Goal: Navigation & Orientation: Locate item on page

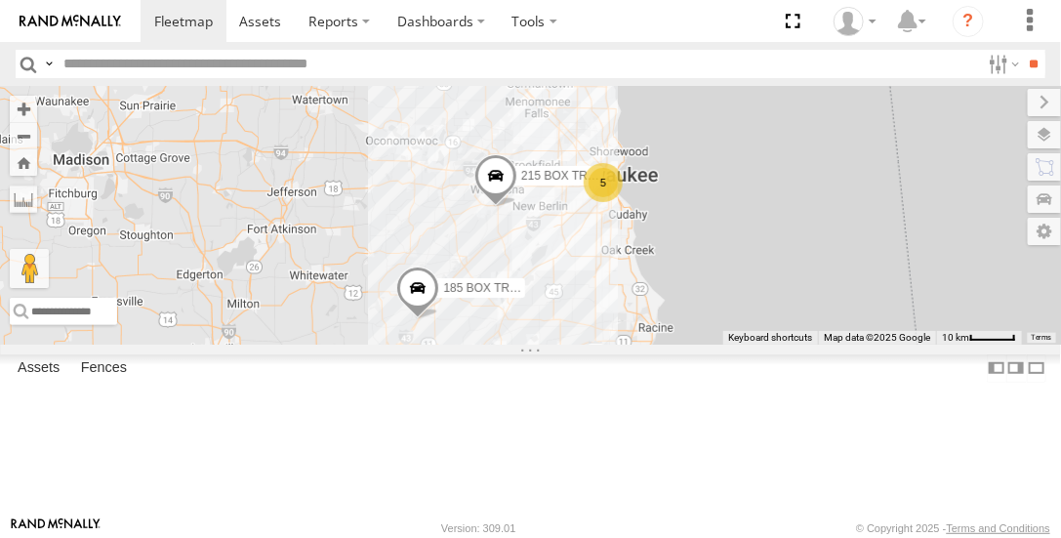
drag, startPoint x: 822, startPoint y: 391, endPoint x: 643, endPoint y: 306, distance: 198.2
click at [643, 306] on div "5 215 BOX TRUCK 185 BOX TRUCK" at bounding box center [530, 215] width 1061 height 258
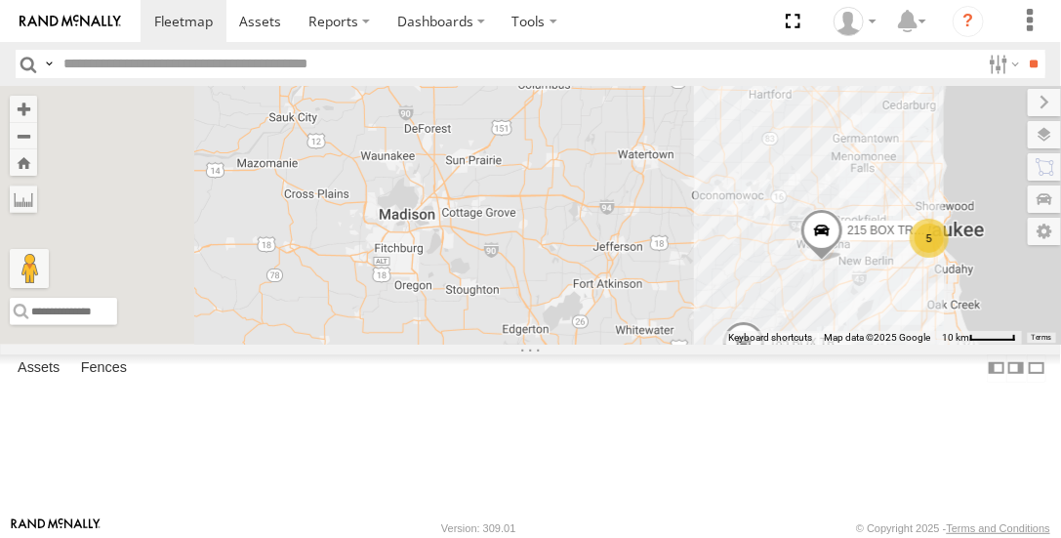
drag, startPoint x: 565, startPoint y: 290, endPoint x: 900, endPoint y: 346, distance: 339.4
click at [905, 344] on div "5 215 BOX TRUCK 185 BOX TRUCK" at bounding box center [530, 215] width 1061 height 258
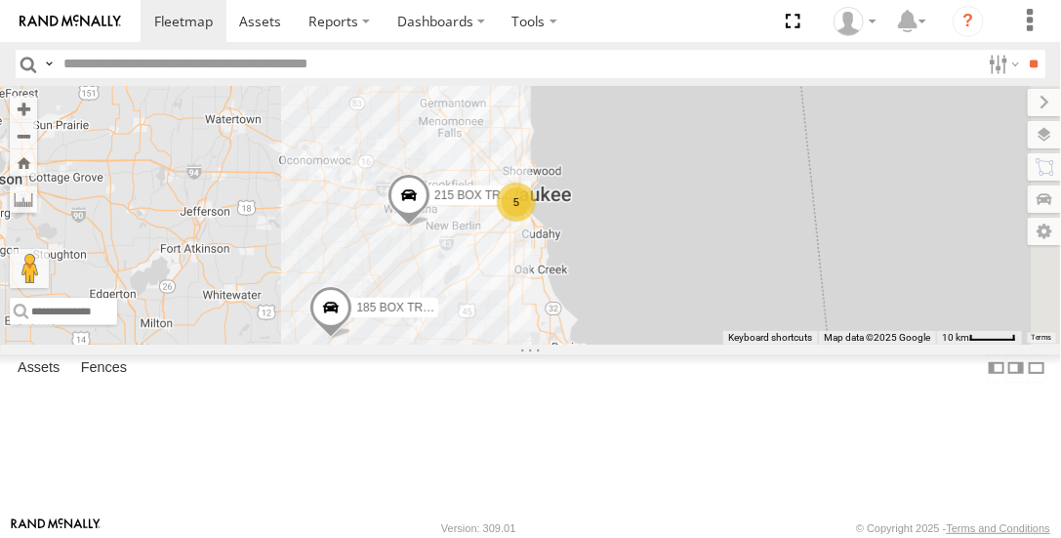
drag, startPoint x: 904, startPoint y: 347, endPoint x: 485, endPoint y: 324, distance: 419.4
click at [482, 320] on main "To navigate the map with touch gestures double-tap and hold your finger on the …" at bounding box center [530, 301] width 1061 height 431
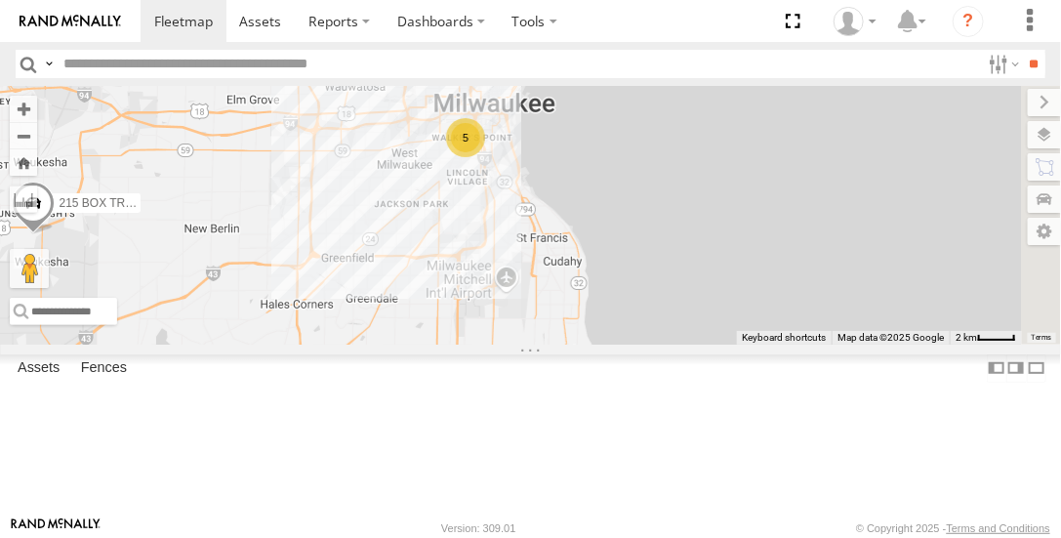
drag, startPoint x: 844, startPoint y: 367, endPoint x: 595, endPoint y: 386, distance: 250.6
click at [592, 344] on div "215 BOX TRUCK 185 BOX TRUCK 5" at bounding box center [530, 215] width 1061 height 258
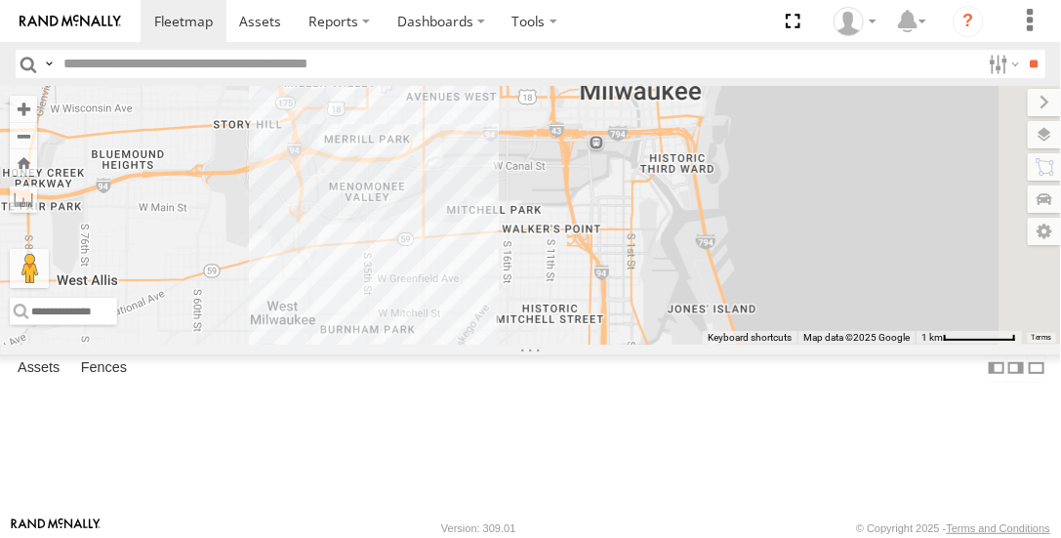
drag, startPoint x: 716, startPoint y: 251, endPoint x: 559, endPoint y: 579, distance: 363.3
click at [559, 537] on html at bounding box center [530, 269] width 1061 height 538
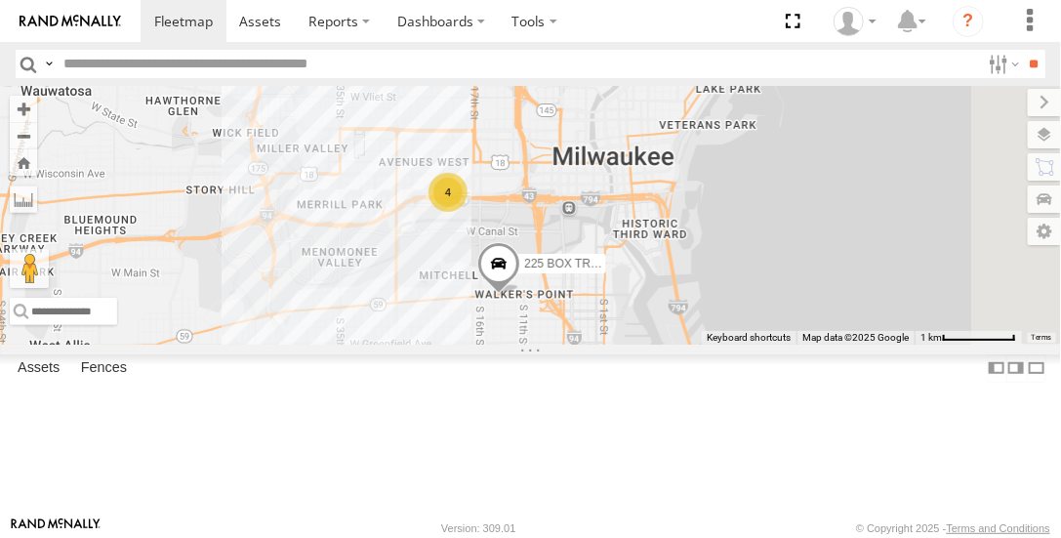
drag, startPoint x: 660, startPoint y: 382, endPoint x: 676, endPoint y: 446, distance: 66.3
click at [676, 344] on div "215 BOX TRUCK 185 BOX TRUCK 225 BOX TRUCK 4" at bounding box center [530, 215] width 1061 height 258
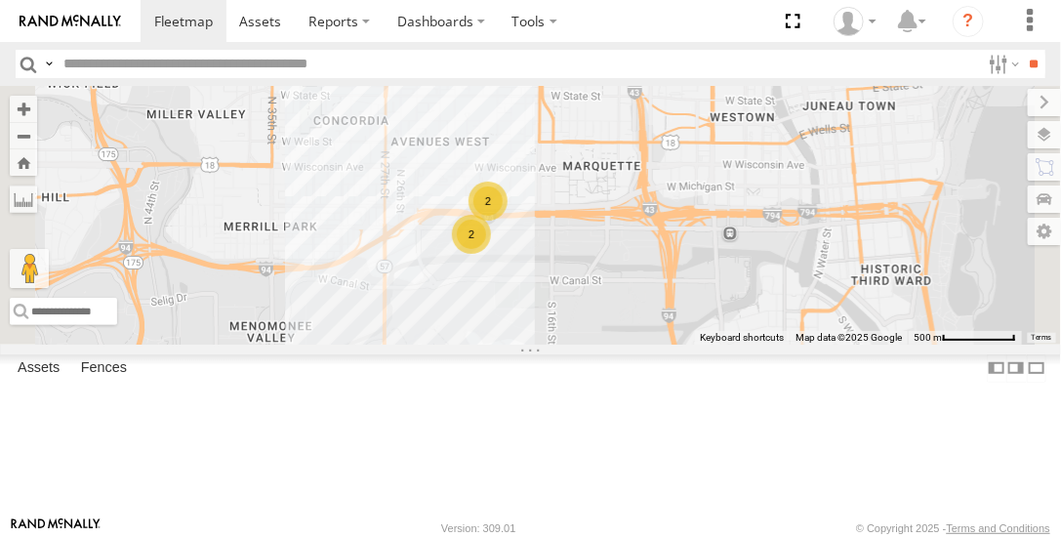
drag, startPoint x: 692, startPoint y: 280, endPoint x: 702, endPoint y: 431, distance: 151.6
click at [703, 344] on div "215 BOX TRUCK 185 BOX TRUCK 225 BOX TRUCK 2 2" at bounding box center [530, 215] width 1061 height 258
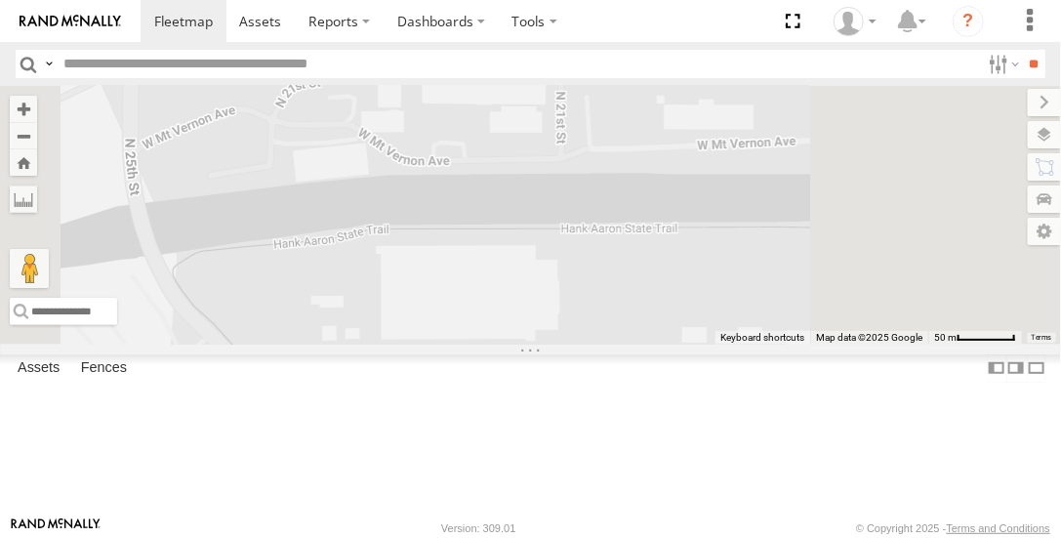
drag, startPoint x: 699, startPoint y: 300, endPoint x: 531, endPoint y: 582, distance: 328.3
click at [531, 537] on html at bounding box center [530, 269] width 1061 height 538
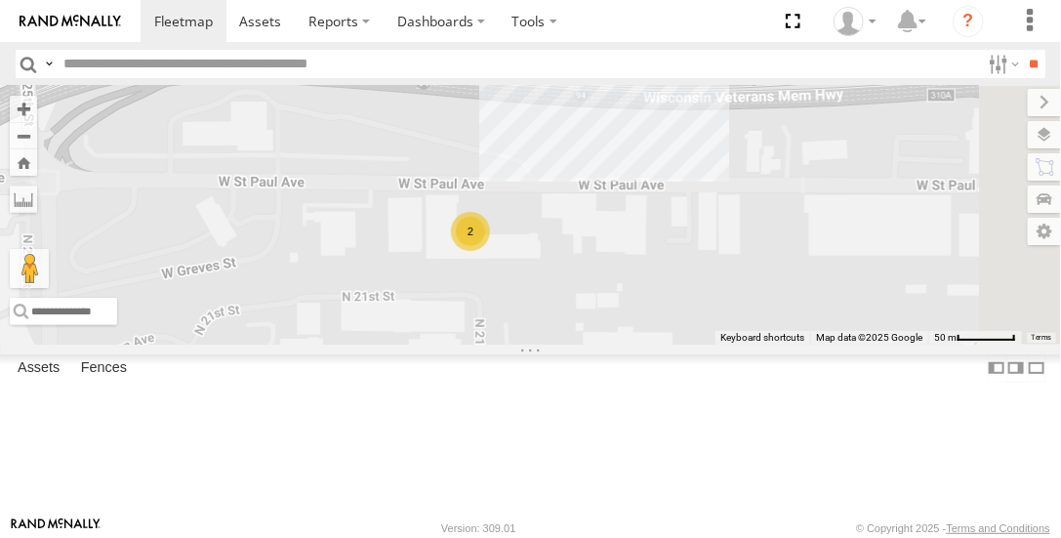
drag, startPoint x: 666, startPoint y: 294, endPoint x: 641, endPoint y: 522, distance: 229.7
click at [641, 523] on body at bounding box center [530, 269] width 1061 height 538
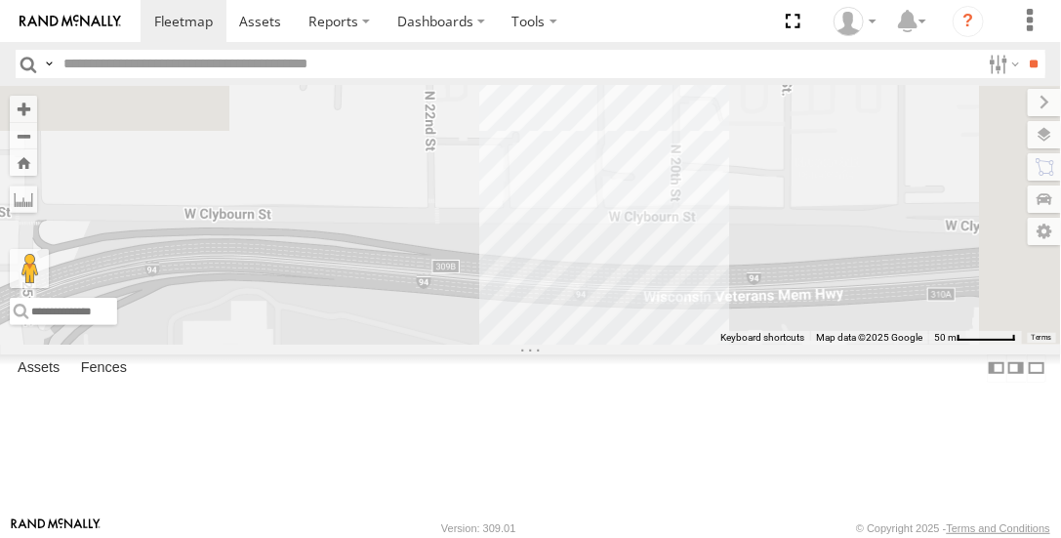
drag, startPoint x: 667, startPoint y: 321, endPoint x: 665, endPoint y: 515, distance: 194.3
click at [667, 517] on body at bounding box center [530, 269] width 1061 height 538
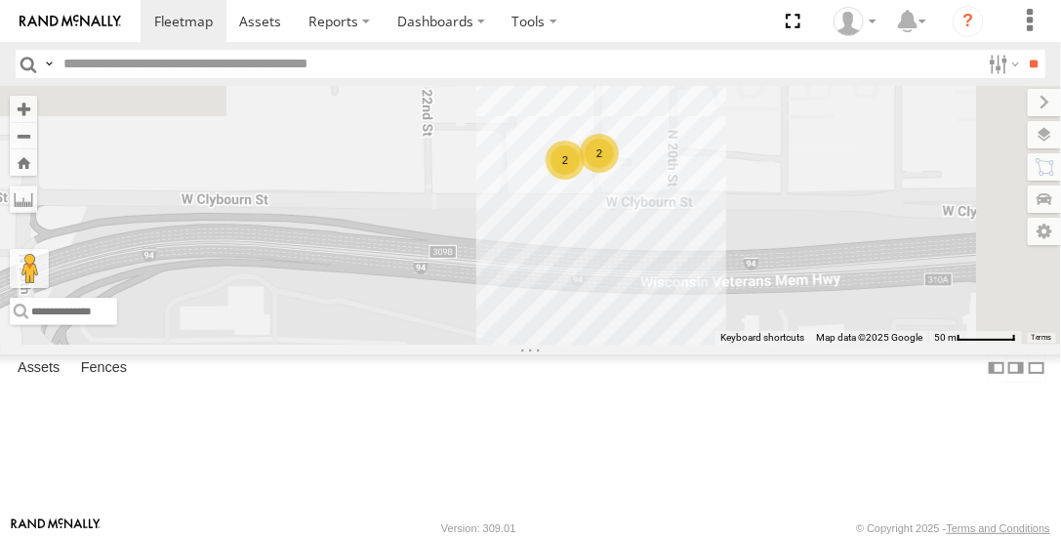
click at [667, 344] on div "2 2" at bounding box center [530, 215] width 1061 height 258
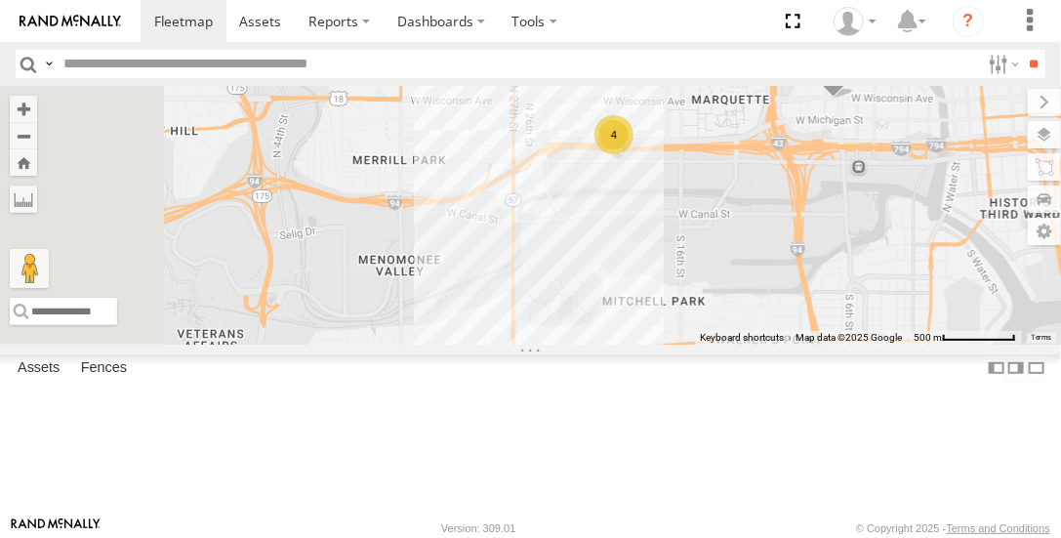
drag, startPoint x: 599, startPoint y: 415, endPoint x: 742, endPoint y: 308, distance: 178.5
click at [741, 308] on div "4 220 BOX TRUCK" at bounding box center [530, 215] width 1061 height 258
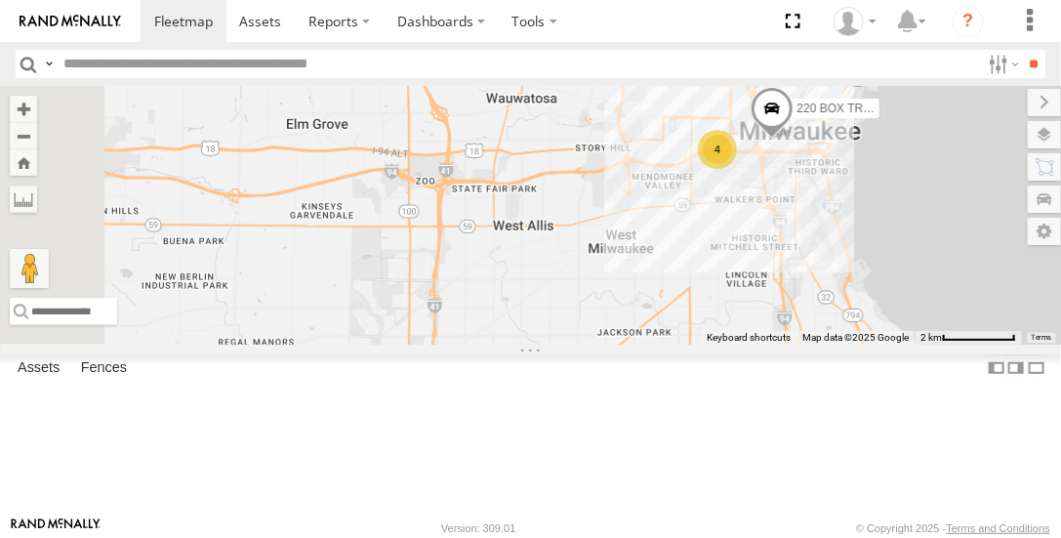
drag, startPoint x: 664, startPoint y: 386, endPoint x: 781, endPoint y: 350, distance: 122.3
click at [781, 344] on div "220 BOX TRUCK 4" at bounding box center [530, 215] width 1061 height 258
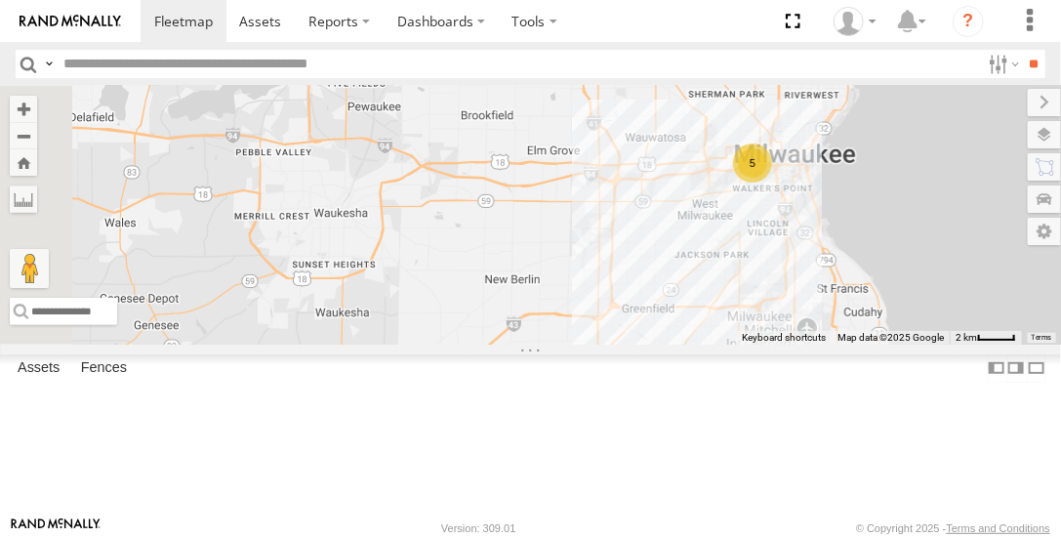
drag, startPoint x: 630, startPoint y: 394, endPoint x: 769, endPoint y: 346, distance: 147.9
click at [771, 344] on div "5" at bounding box center [530, 215] width 1061 height 258
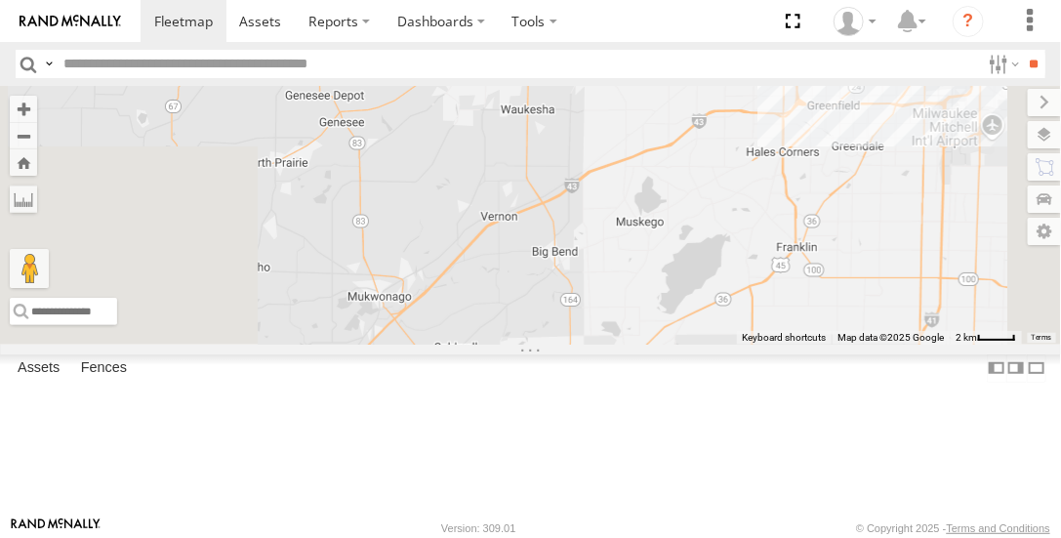
drag, startPoint x: 629, startPoint y: 396, endPoint x: 713, endPoint y: 214, distance: 200.9
click at [713, 214] on div "215 BOX TRUCK" at bounding box center [530, 215] width 1061 height 258
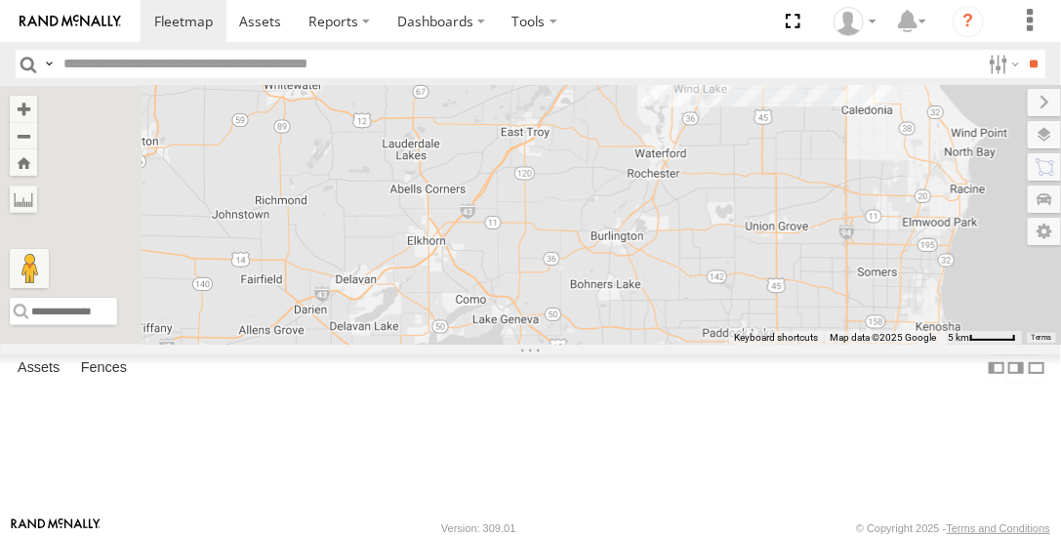
drag, startPoint x: 591, startPoint y: 374, endPoint x: 732, endPoint y: 261, distance: 181.3
click at [747, 233] on div "215 BOX TRUCK 5" at bounding box center [530, 215] width 1061 height 258
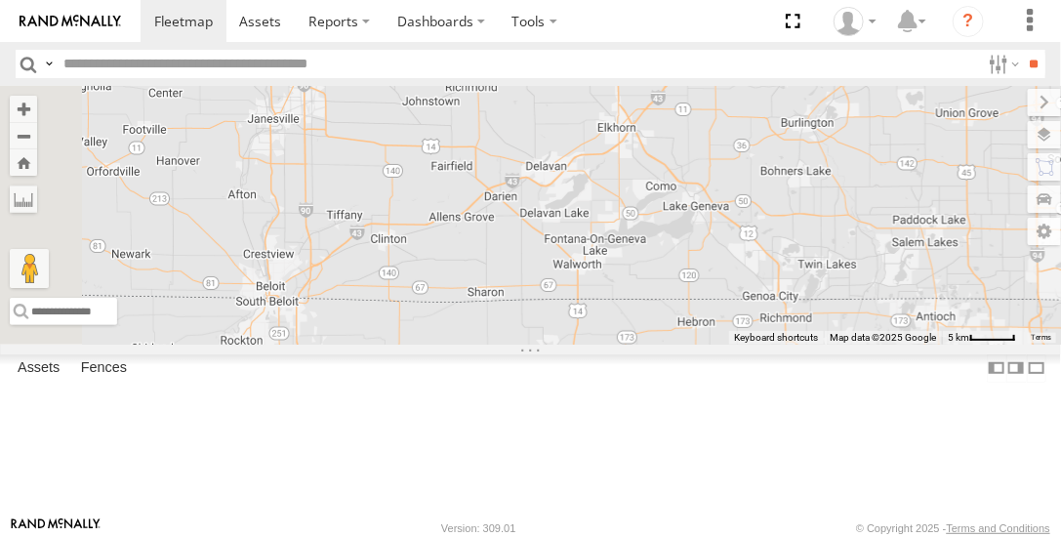
drag, startPoint x: 607, startPoint y: 332, endPoint x: 707, endPoint y: 304, distance: 103.5
click at [797, 226] on div "215 BOX TRUCK 5" at bounding box center [530, 215] width 1061 height 258
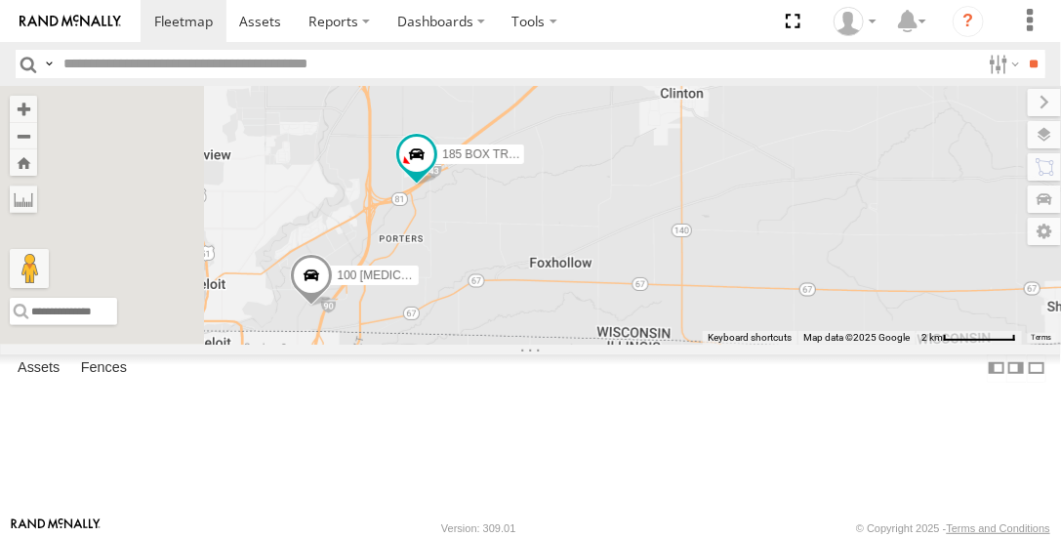
drag, startPoint x: 596, startPoint y: 347, endPoint x: 757, endPoint y: 325, distance: 162.5
click at [760, 326] on div "215 BOX TRUCK 100 [MEDICAL_DATA] CRANE 185 BOX TRUCK" at bounding box center [530, 215] width 1061 height 258
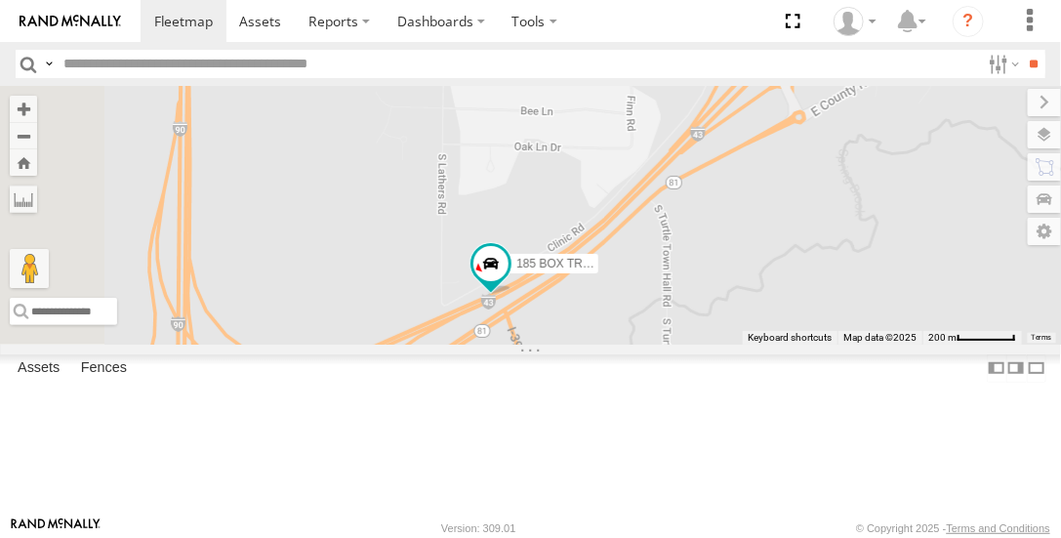
drag, startPoint x: 609, startPoint y: 256, endPoint x: 1059, endPoint y: 561, distance: 544.0
click at [1059, 537] on html at bounding box center [530, 269] width 1061 height 538
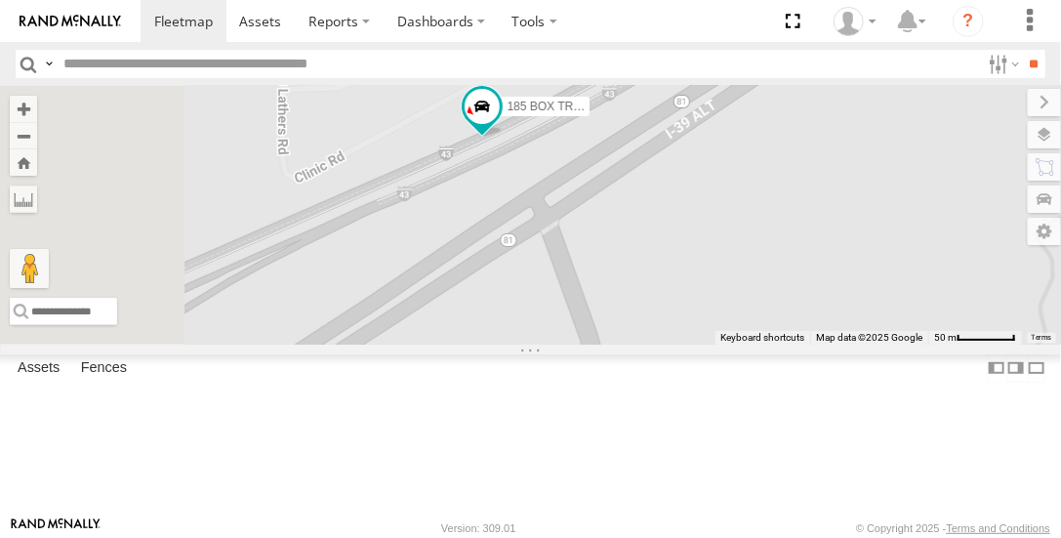
drag, startPoint x: 664, startPoint y: 380, endPoint x: 912, endPoint y: 347, distance: 250.2
click at [912, 344] on div "185 BOX TRUCK" at bounding box center [530, 215] width 1061 height 258
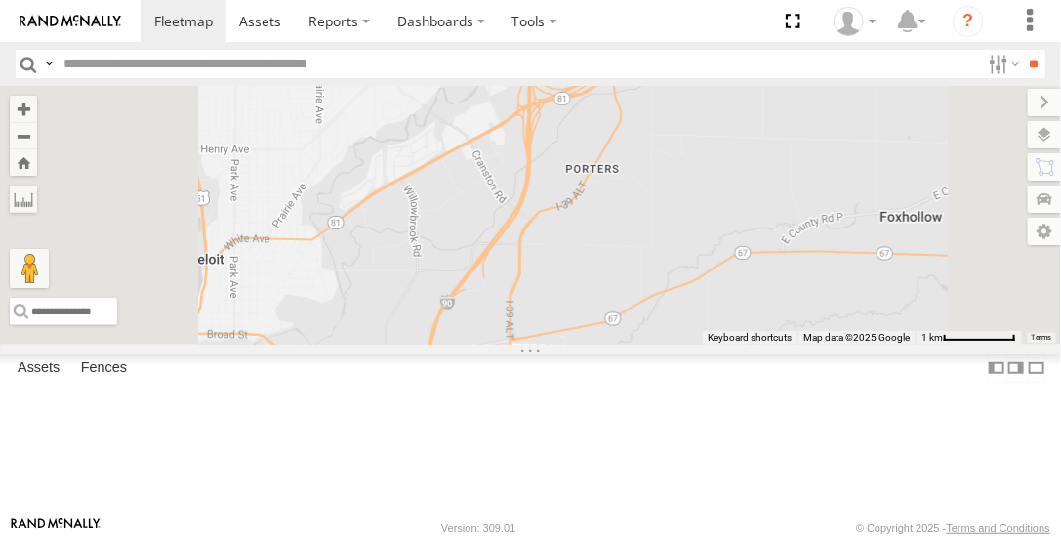
drag, startPoint x: 858, startPoint y: 479, endPoint x: 824, endPoint y: 283, distance: 199.2
click at [824, 283] on div "185 BOX TRUCK" at bounding box center [530, 215] width 1061 height 258
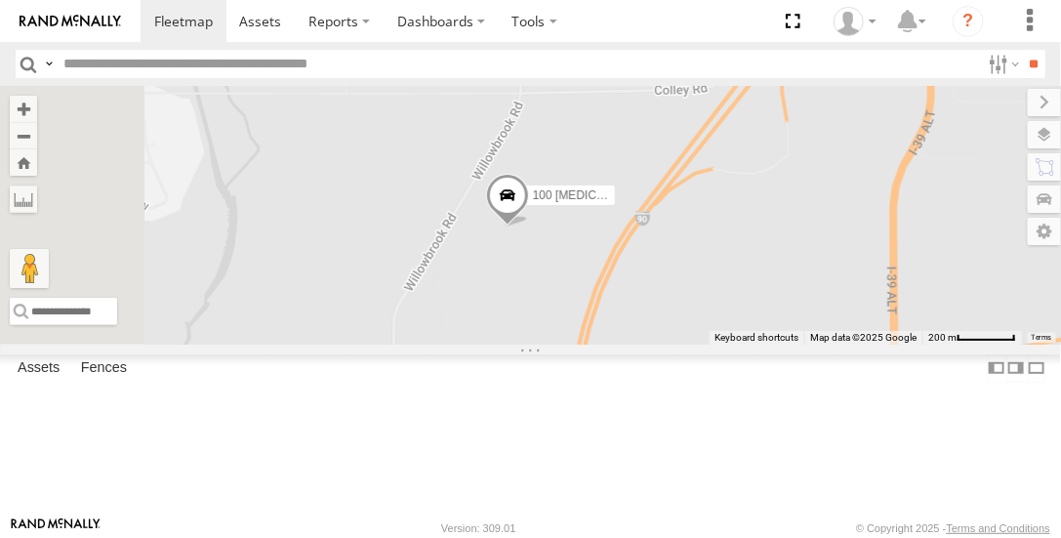
drag, startPoint x: 568, startPoint y: 401, endPoint x: 826, endPoint y: 369, distance: 259.7
click at [826, 344] on div "185 BOX TRUCK 100 [MEDICAL_DATA] CRANE" at bounding box center [530, 215] width 1061 height 258
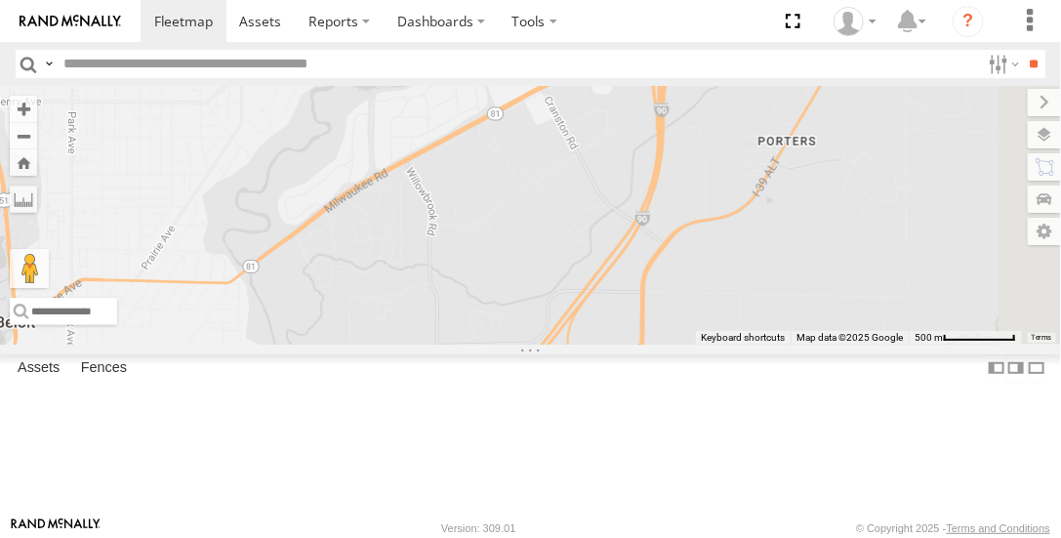
drag, startPoint x: 887, startPoint y: 201, endPoint x: 719, endPoint y: 362, distance: 233.4
click at [722, 344] on div "185 BOX TRUCK 100 [MEDICAL_DATA] CRANE" at bounding box center [530, 215] width 1061 height 258
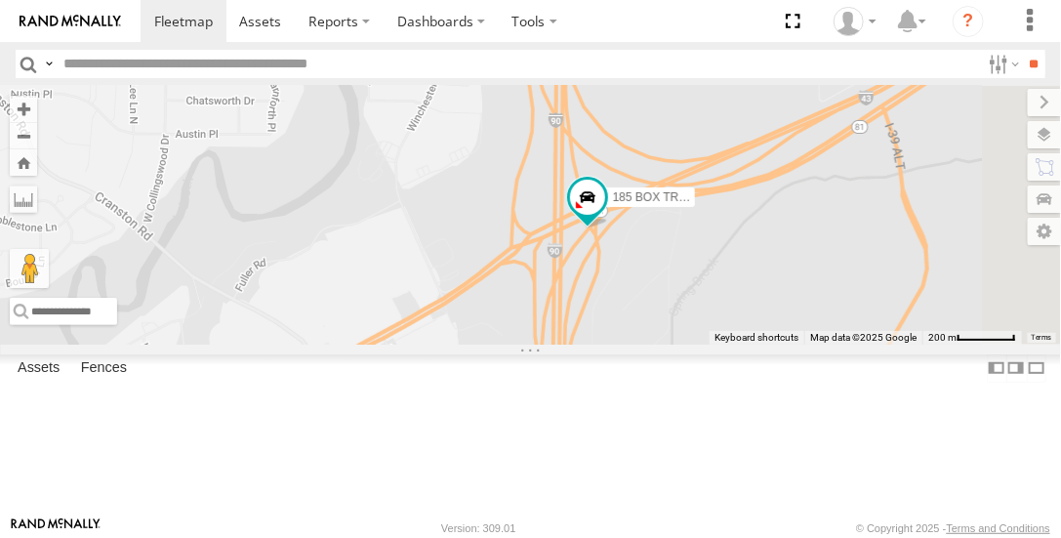
drag, startPoint x: 801, startPoint y: 352, endPoint x: 781, endPoint y: 532, distance: 180.7
click at [781, 532] on body at bounding box center [530, 269] width 1061 height 538
drag, startPoint x: 791, startPoint y: 400, endPoint x: 745, endPoint y: 249, distance: 158.1
click at [739, 237] on div "185 BOX TRUCK 100 [MEDICAL_DATA] CRANE Keyboard shortcuts Map Data Map data ©20…" at bounding box center [530, 215] width 1061 height 258
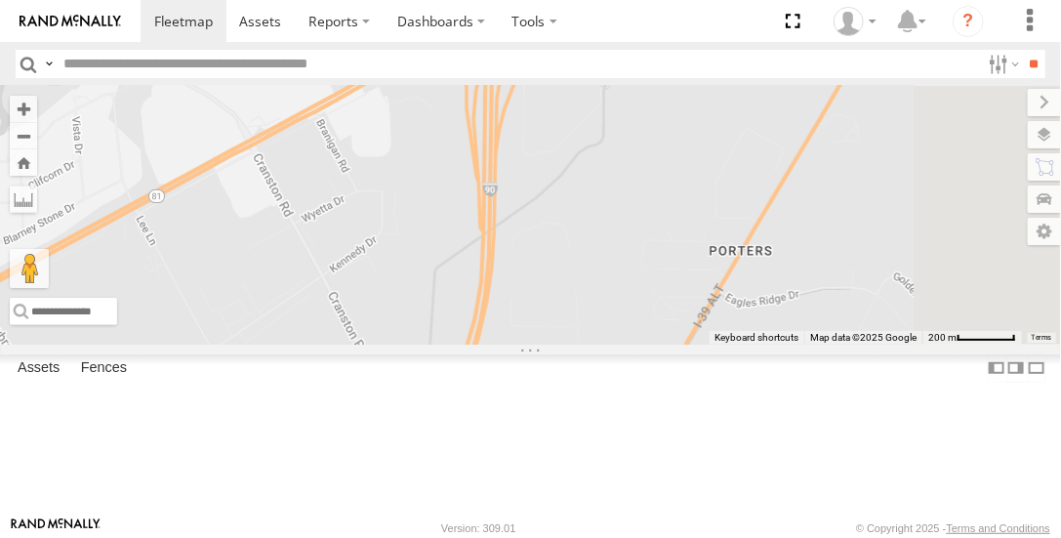
drag, startPoint x: 828, startPoint y: 444, endPoint x: 759, endPoint y: 221, distance: 234.1
click at [759, 221] on div "185 BOX TRUCK 100 [MEDICAL_DATA] CRANE" at bounding box center [530, 215] width 1061 height 258
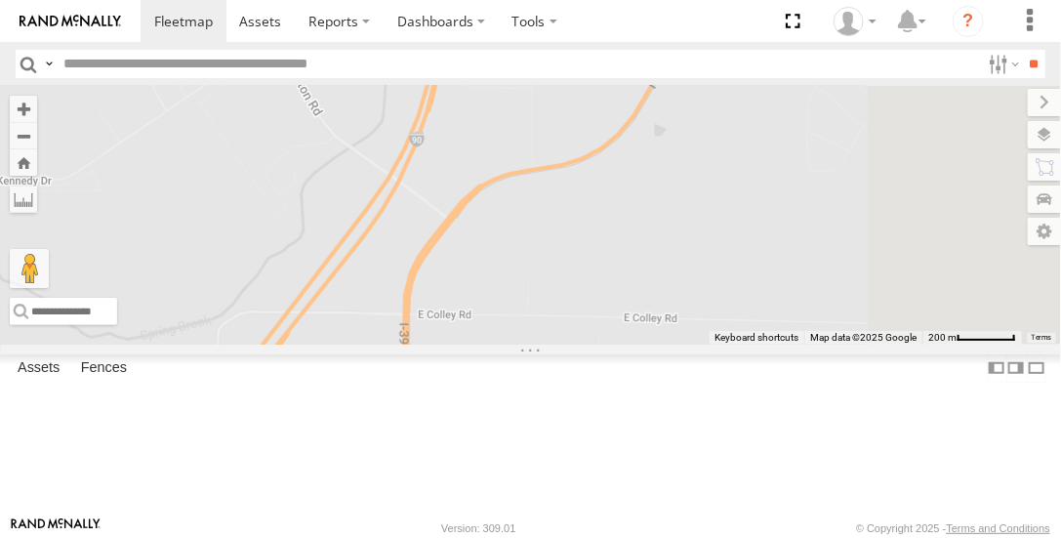
drag, startPoint x: 741, startPoint y: 473, endPoint x: 696, endPoint y: 232, distance: 245.3
click at [696, 232] on div "185 BOX TRUCK 100 [MEDICAL_DATA] CRANE" at bounding box center [530, 215] width 1061 height 258
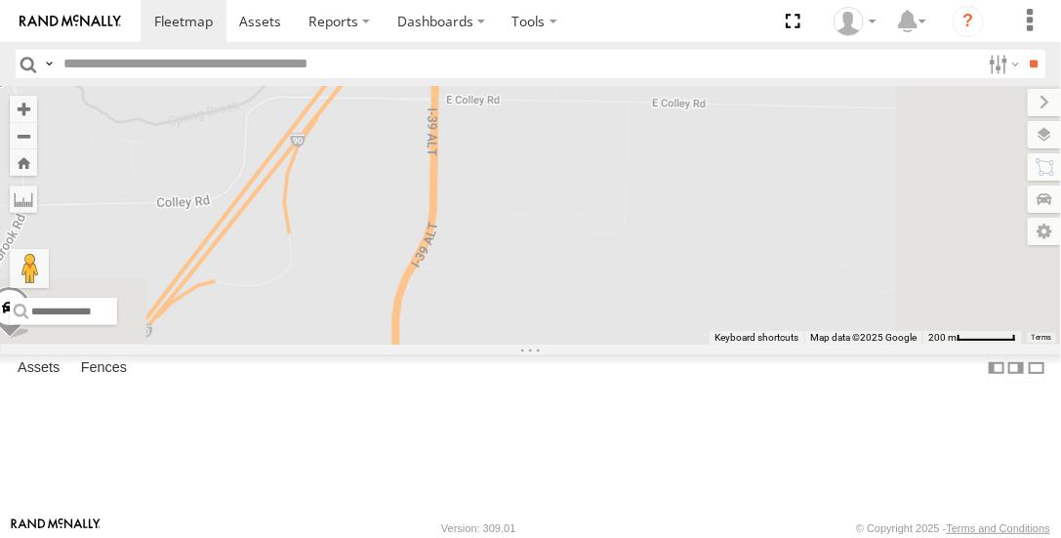
drag, startPoint x: 618, startPoint y: 356, endPoint x: 656, endPoint y: 208, distance: 153.2
click at [654, 198] on div "185 BOX TRUCK 100 [MEDICAL_DATA] CRANE" at bounding box center [530, 215] width 1061 height 258
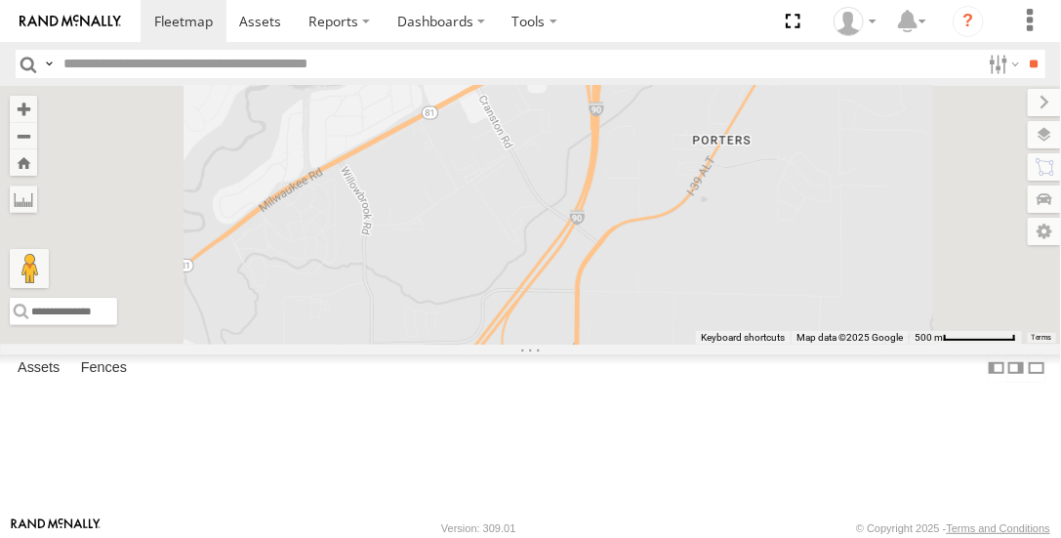
drag, startPoint x: 588, startPoint y: 174, endPoint x: 693, endPoint y: 367, distance: 220.2
click at [693, 344] on div "185 BOX TRUCK 100 [MEDICAL_DATA] CRANE" at bounding box center [530, 215] width 1061 height 258
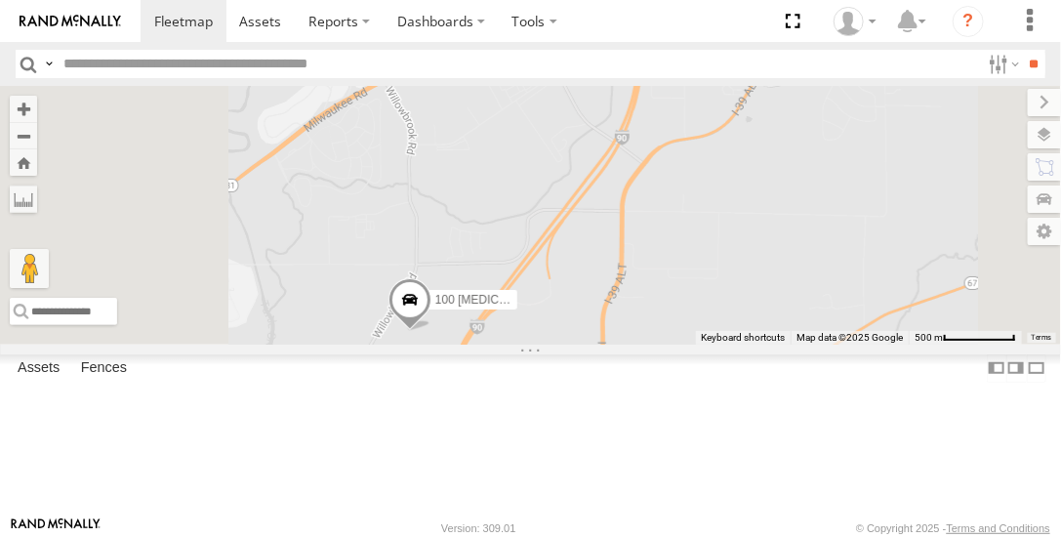
drag, startPoint x: 769, startPoint y: 193, endPoint x: 767, endPoint y: 265, distance: 71.3
click at [811, 124] on div "185 BOX TRUCK 100 [MEDICAL_DATA] CRANE" at bounding box center [530, 215] width 1061 height 258
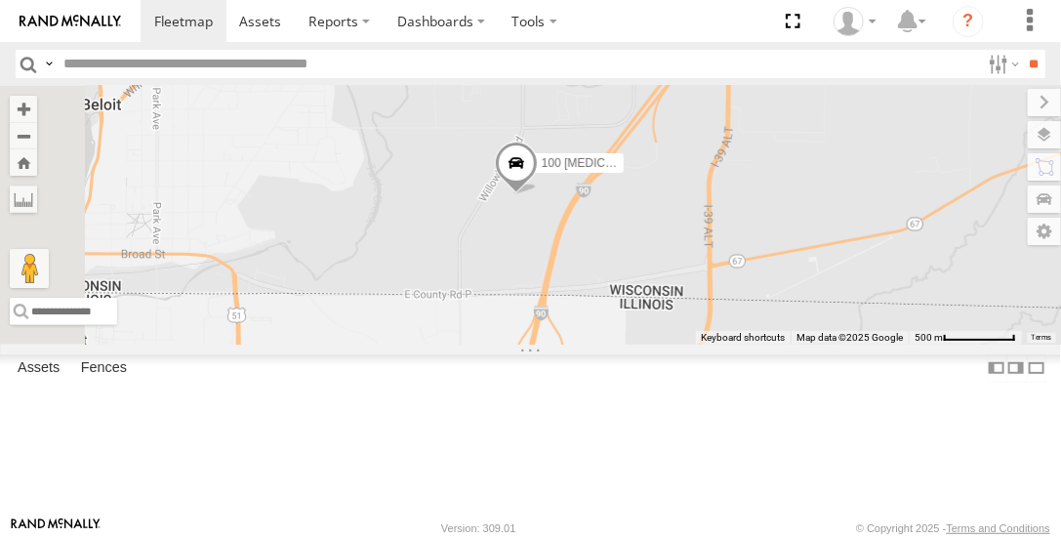
drag, startPoint x: 613, startPoint y: 346, endPoint x: 716, endPoint y: 237, distance: 149.2
click at [710, 228] on div "185 BOX TRUCK 100 [MEDICAL_DATA] CRANE" at bounding box center [530, 215] width 1061 height 258
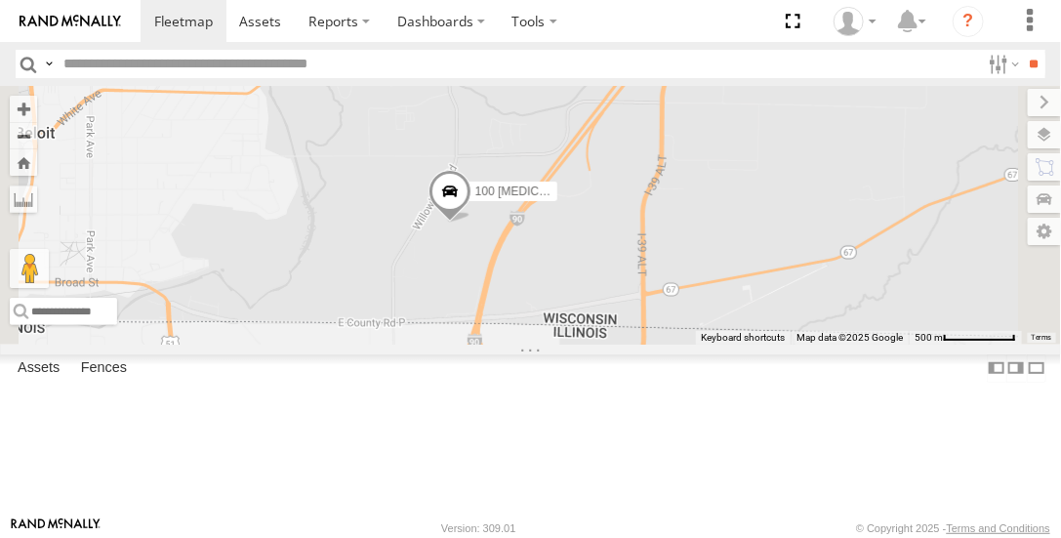
drag, startPoint x: 747, startPoint y: 214, endPoint x: 719, endPoint y: 272, distance: 65.1
click at [719, 272] on div "185 BOX TRUCK 100 [MEDICAL_DATA] CRANE" at bounding box center [530, 215] width 1061 height 258
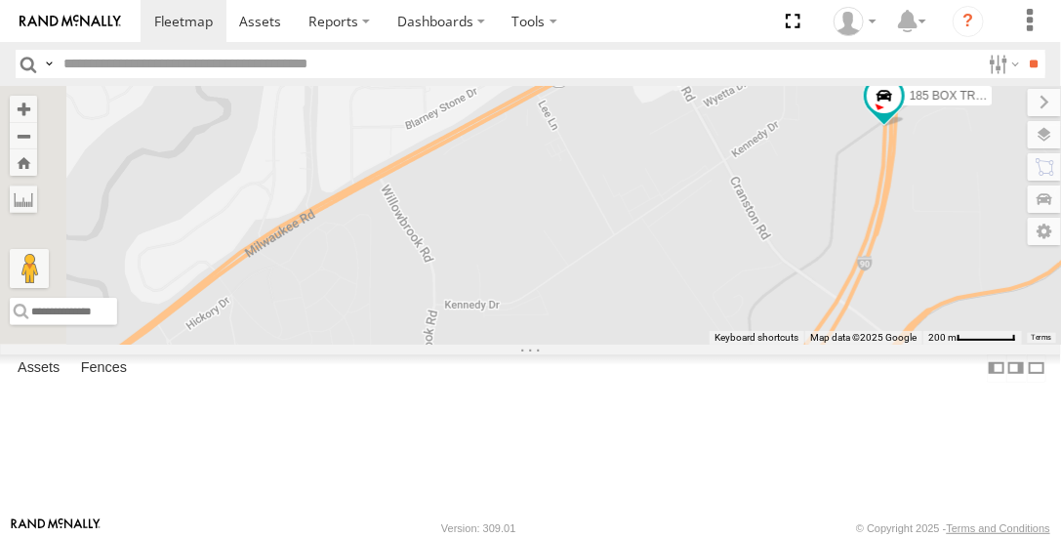
drag, startPoint x: 698, startPoint y: 144, endPoint x: 735, endPoint y: 485, distance: 342.7
click at [735, 344] on div "185 BOX TRUCK 100 [MEDICAL_DATA] CRANE" at bounding box center [530, 215] width 1061 height 258
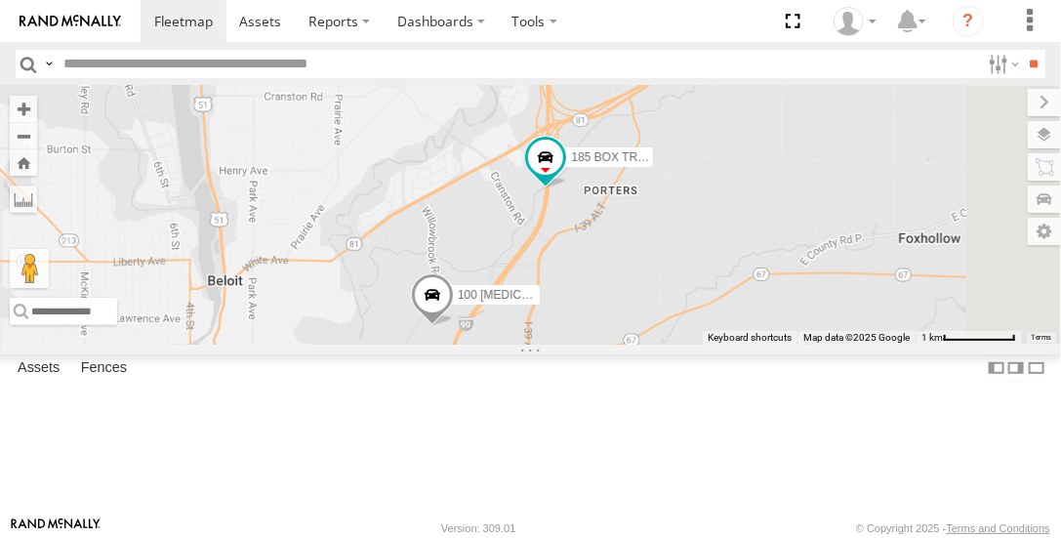
drag, startPoint x: 879, startPoint y: 226, endPoint x: 692, endPoint y: 289, distance: 197.0
click at [692, 289] on div "185 BOX TRUCK 100 [MEDICAL_DATA] CRANE" at bounding box center [530, 215] width 1061 height 258
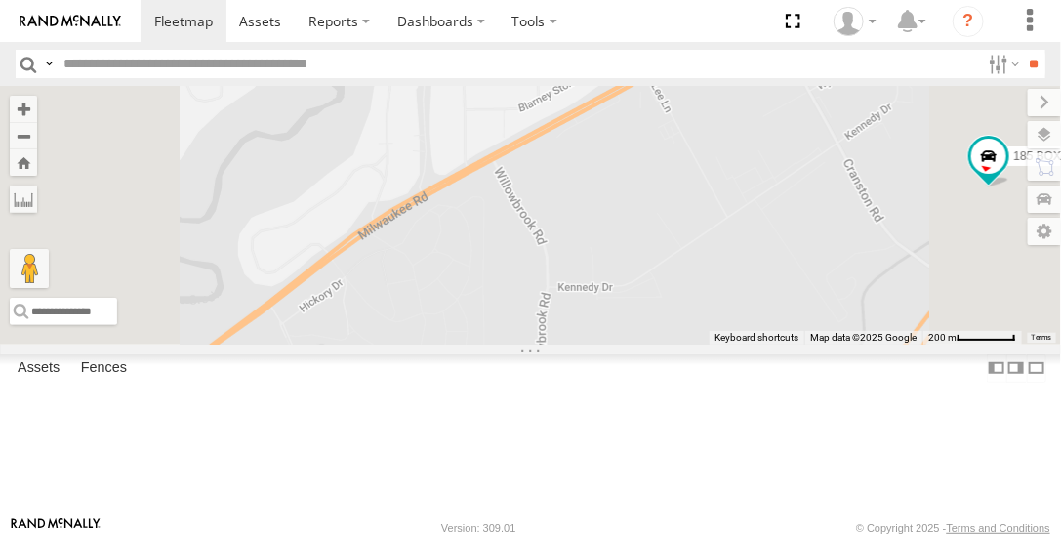
drag, startPoint x: 644, startPoint y: 309, endPoint x: 666, endPoint y: 382, distance: 75.4
click at [666, 344] on div "185 BOX TRUCK 100 [MEDICAL_DATA] CRANE" at bounding box center [530, 215] width 1061 height 258
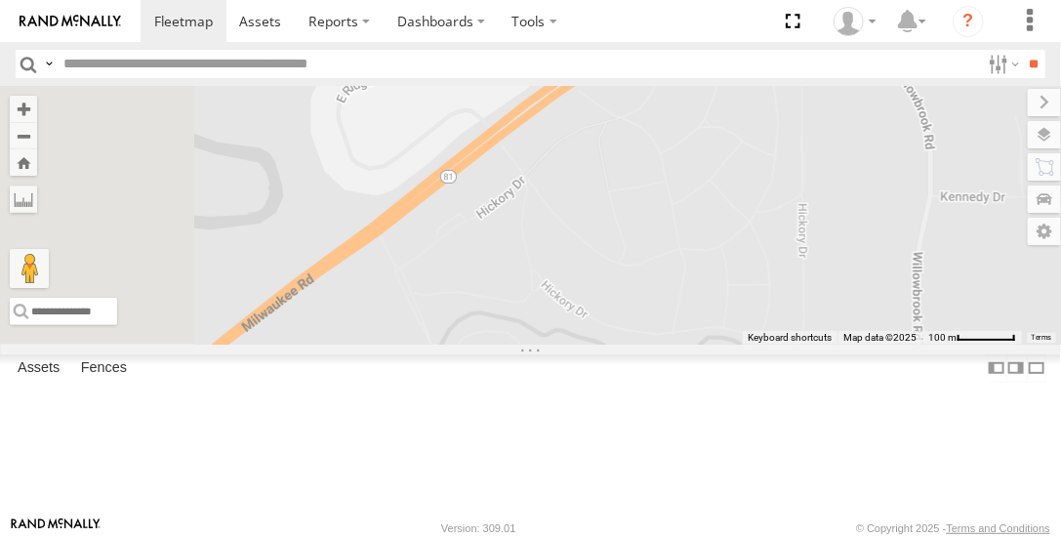
drag, startPoint x: 542, startPoint y: 353, endPoint x: 830, endPoint y: 226, distance: 314.7
click at [830, 226] on div "185 BOX TRUCK 100 [MEDICAL_DATA] CRANE" at bounding box center [530, 215] width 1061 height 258
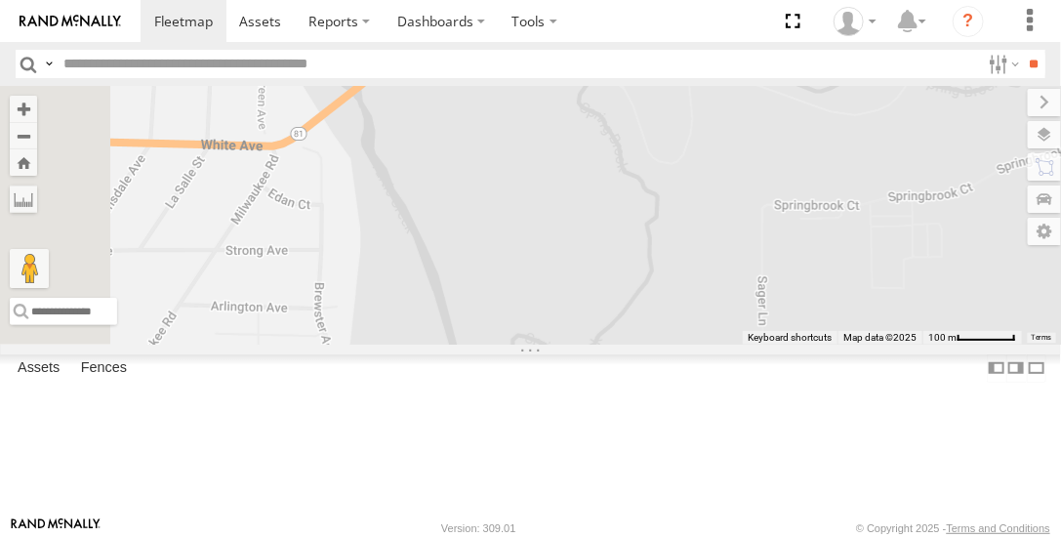
drag, startPoint x: 642, startPoint y: 374, endPoint x: 771, endPoint y: 100, distance: 303.1
click at [799, 94] on div "185 BOX TRUCK 100 [MEDICAL_DATA] CRANE" at bounding box center [530, 215] width 1061 height 258
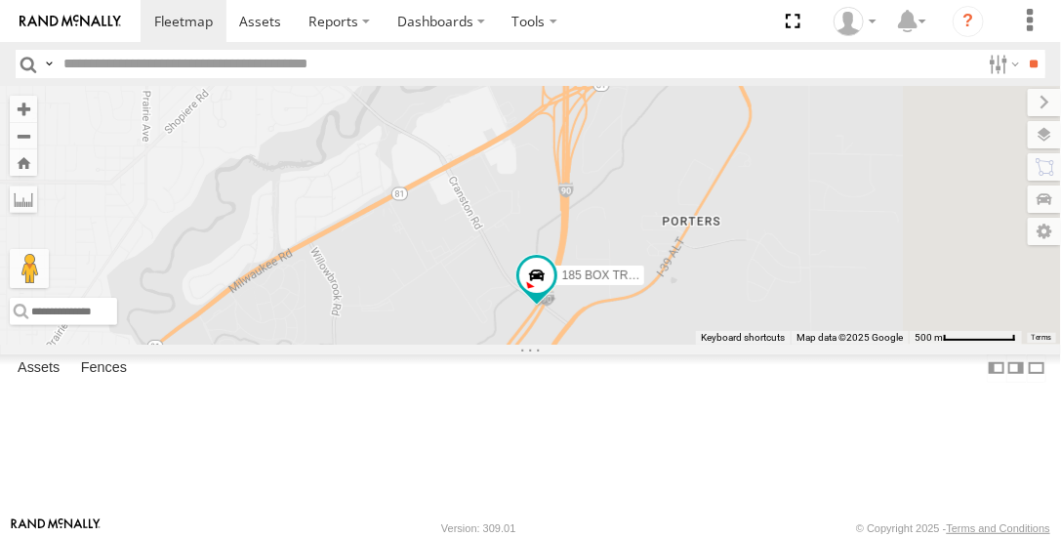
drag, startPoint x: 713, startPoint y: 179, endPoint x: 525, endPoint y: 389, distance: 281.4
click at [525, 344] on div "185 BOX TRUCK 100 [MEDICAL_DATA] CRANE" at bounding box center [530, 215] width 1061 height 258
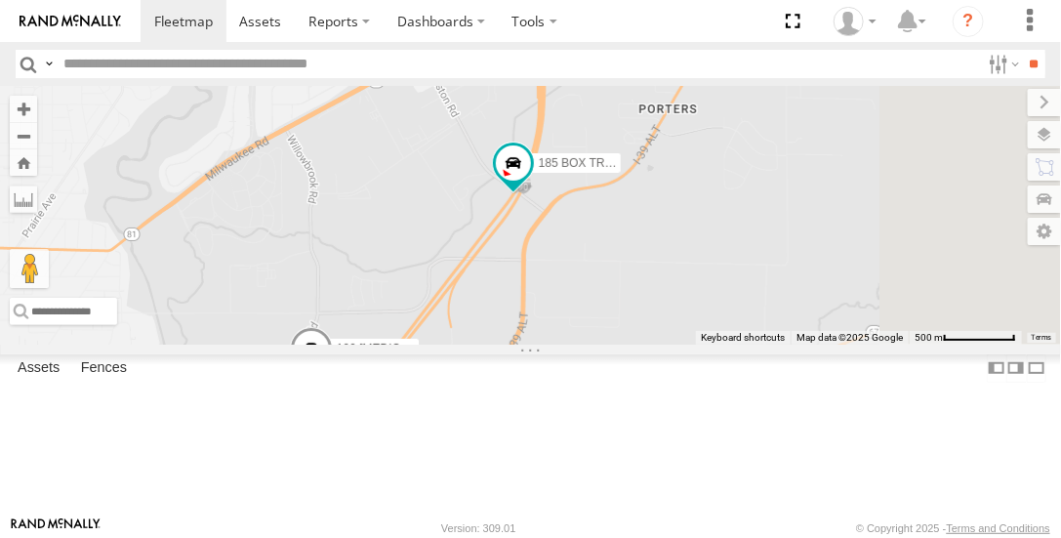
drag, startPoint x: 634, startPoint y: 456, endPoint x: 629, endPoint y: 427, distance: 29.7
click at [610, 343] on div "185 BOX TRUCK 100 [MEDICAL_DATA] CRANE" at bounding box center [530, 215] width 1061 height 258
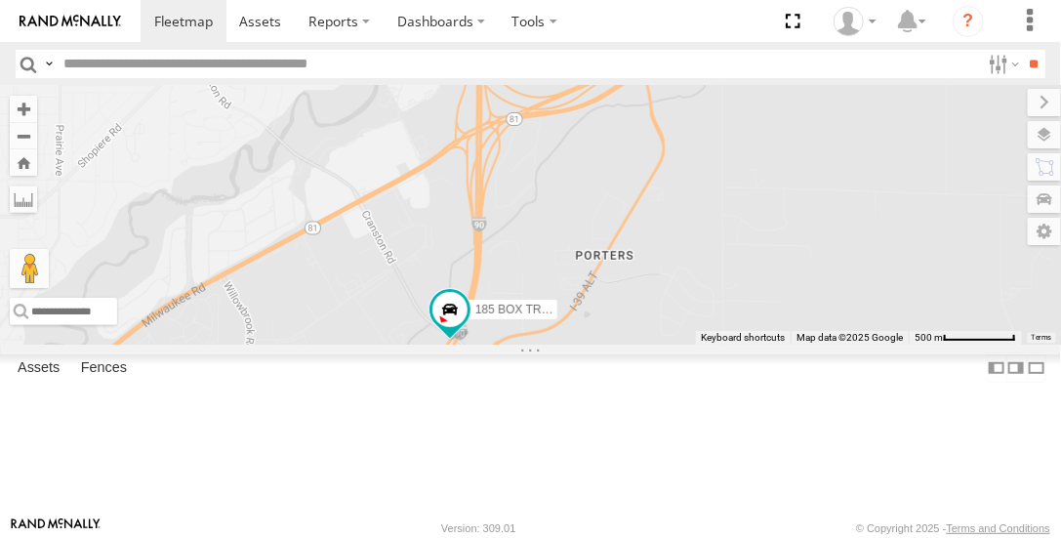
drag, startPoint x: 903, startPoint y: 302, endPoint x: 834, endPoint y: 448, distance: 162.0
click at [835, 344] on div "185 BOX TRUCK 100 [MEDICAL_DATA] CRANE" at bounding box center [530, 215] width 1061 height 258
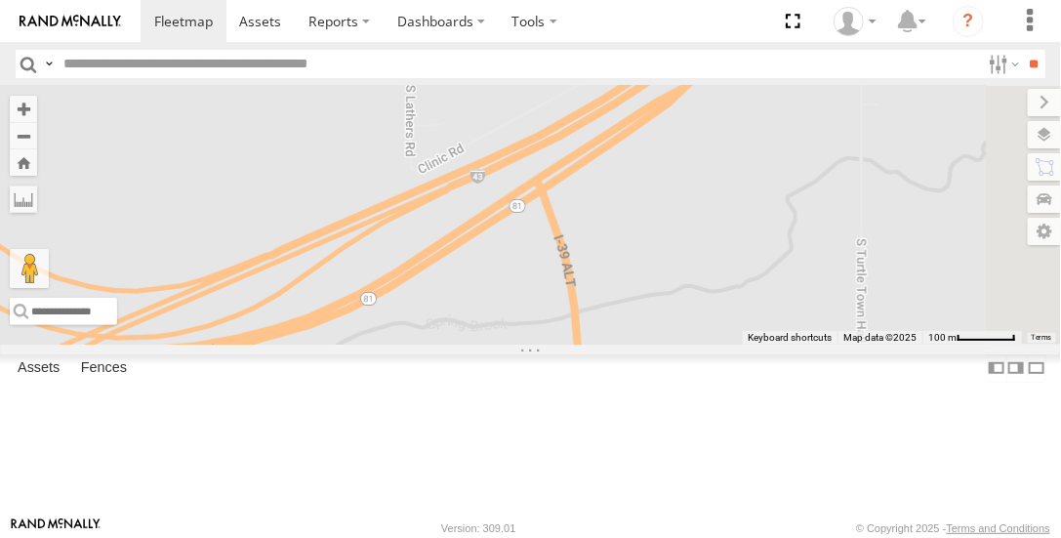
drag, startPoint x: 849, startPoint y: 165, endPoint x: 820, endPoint y: 472, distance: 307.9
click at [820, 344] on div "185 BOX TRUCK 100 [MEDICAL_DATA] CRANE" at bounding box center [530, 215] width 1061 height 258
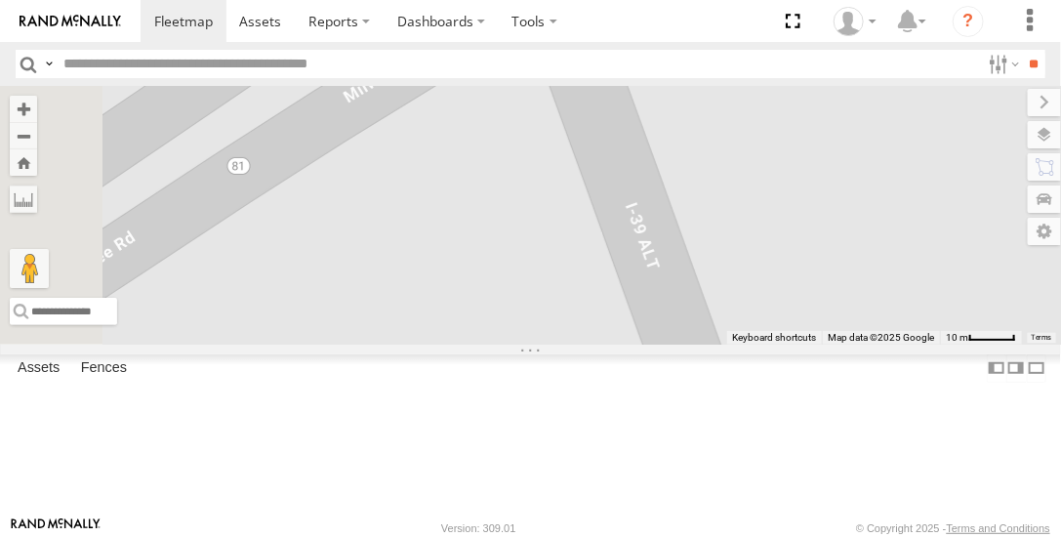
drag, startPoint x: 742, startPoint y: 236, endPoint x: 941, endPoint y: 494, distance: 325.7
click at [996, 537] on html at bounding box center [530, 269] width 1061 height 538
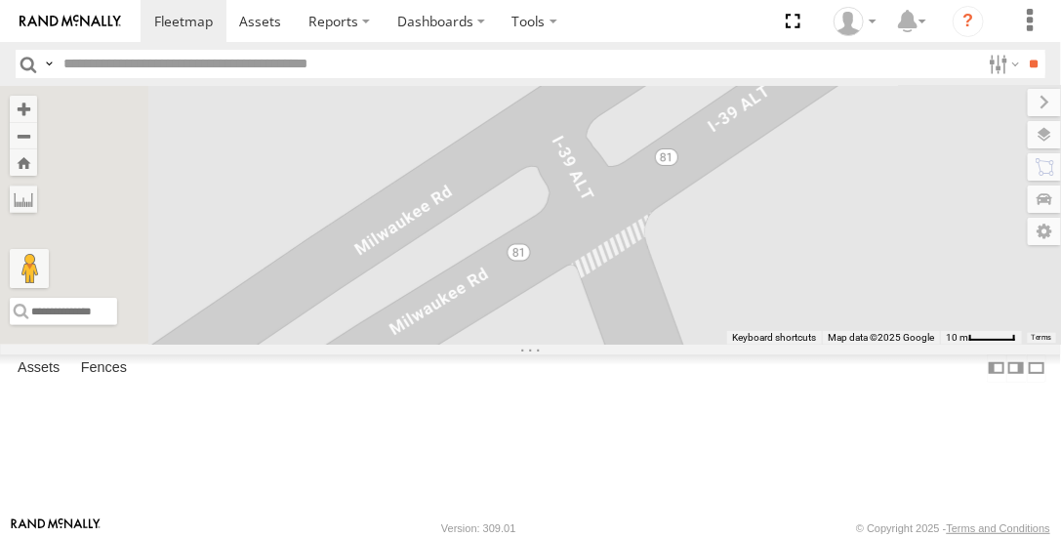
drag, startPoint x: 801, startPoint y: 151, endPoint x: 849, endPoint y: 370, distance: 223.8
click at [849, 344] on div "185 BOX TRUCK 100 [MEDICAL_DATA] CRANE" at bounding box center [530, 215] width 1061 height 258
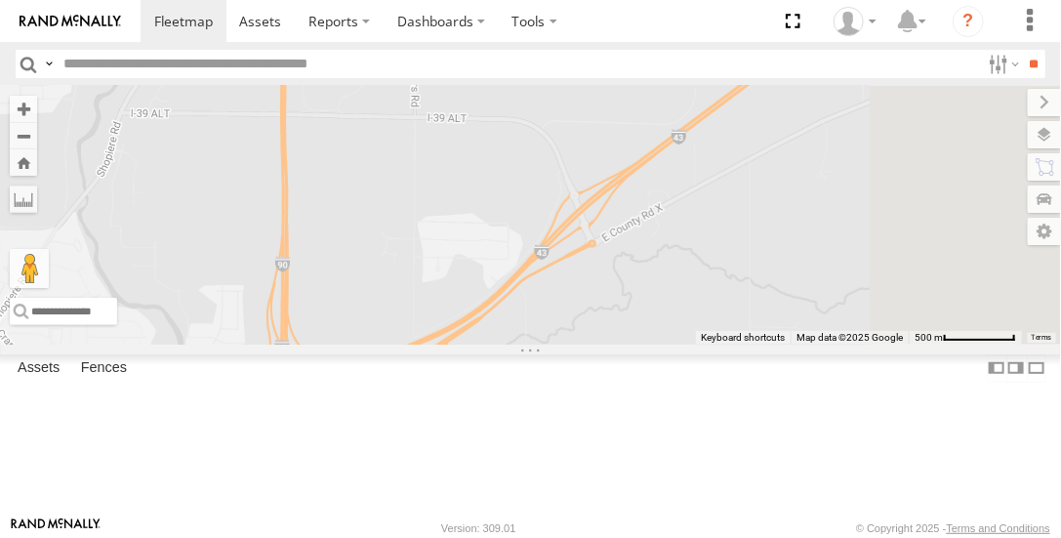
drag, startPoint x: 959, startPoint y: 369, endPoint x: 781, endPoint y: 417, distance: 184.0
click at [781, 344] on div "185 BOX TRUCK 100 [MEDICAL_DATA] CRANE" at bounding box center [530, 215] width 1061 height 258
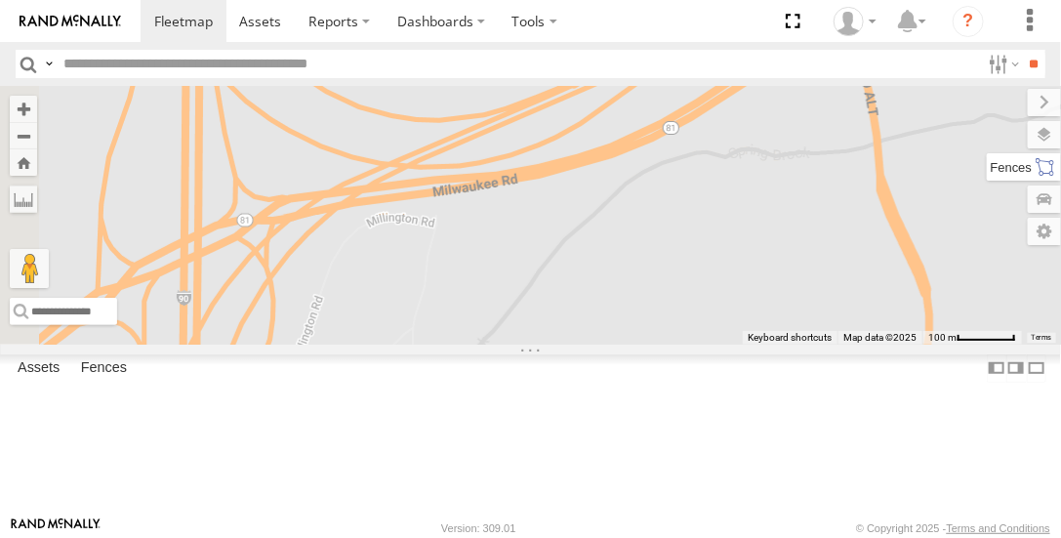
drag, startPoint x: 555, startPoint y: 345, endPoint x: 988, endPoint y: 216, distance: 452.2
click at [1059, 175] on div "To navigate the map with touch gestures double-tap and hold your finger on the …" at bounding box center [530, 215] width 1061 height 258
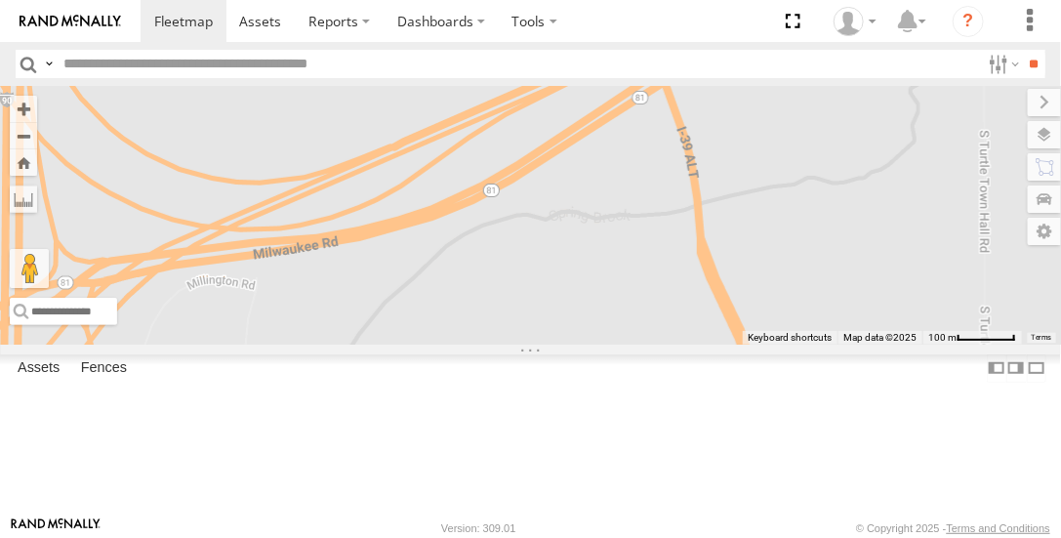
drag, startPoint x: 633, startPoint y: 295, endPoint x: 426, endPoint y: 375, distance: 221.9
click at [431, 369] on main "To navigate the map with touch gestures double-tap and hold your finger on the …" at bounding box center [530, 301] width 1061 height 431
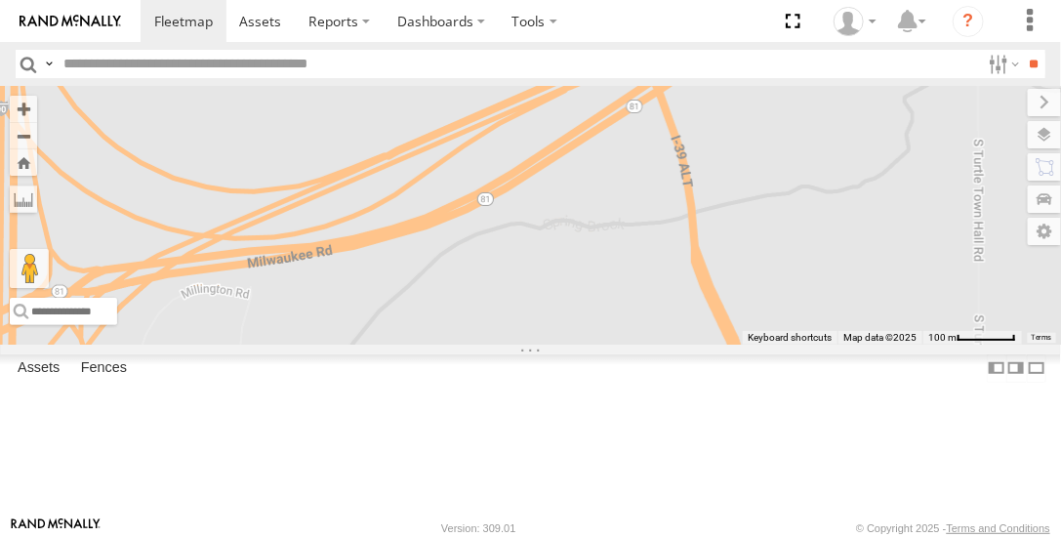
drag, startPoint x: 876, startPoint y: 144, endPoint x: 926, endPoint y: 282, distance: 147.6
click at [926, 282] on div "185 BOX TRUCK 100 [MEDICAL_DATA] CRANE" at bounding box center [530, 215] width 1061 height 258
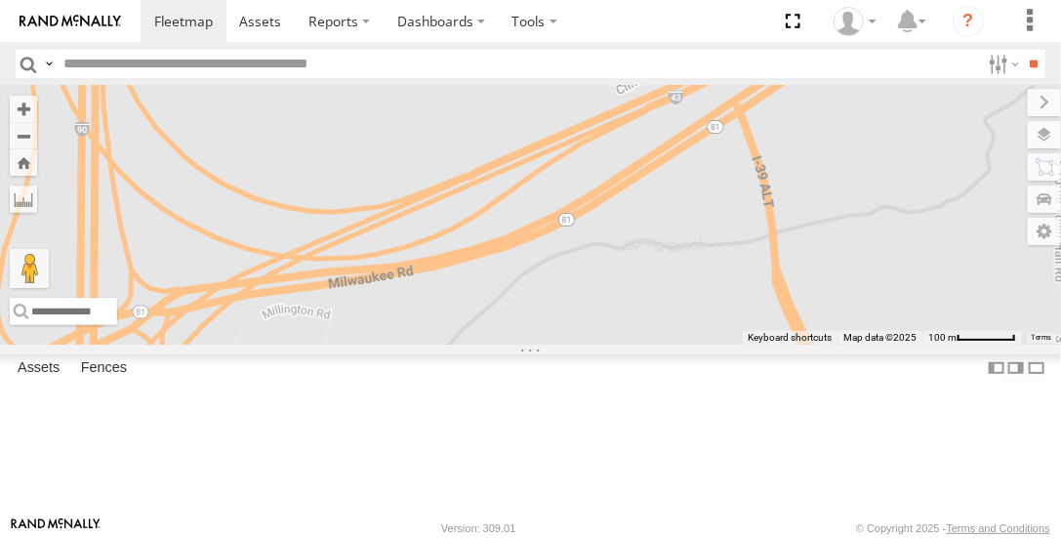
drag, startPoint x: 895, startPoint y: 423, endPoint x: 879, endPoint y: 175, distance: 248.5
click at [879, 175] on div "185 BOX TRUCK 100 [MEDICAL_DATA] CRANE" at bounding box center [530, 215] width 1061 height 258
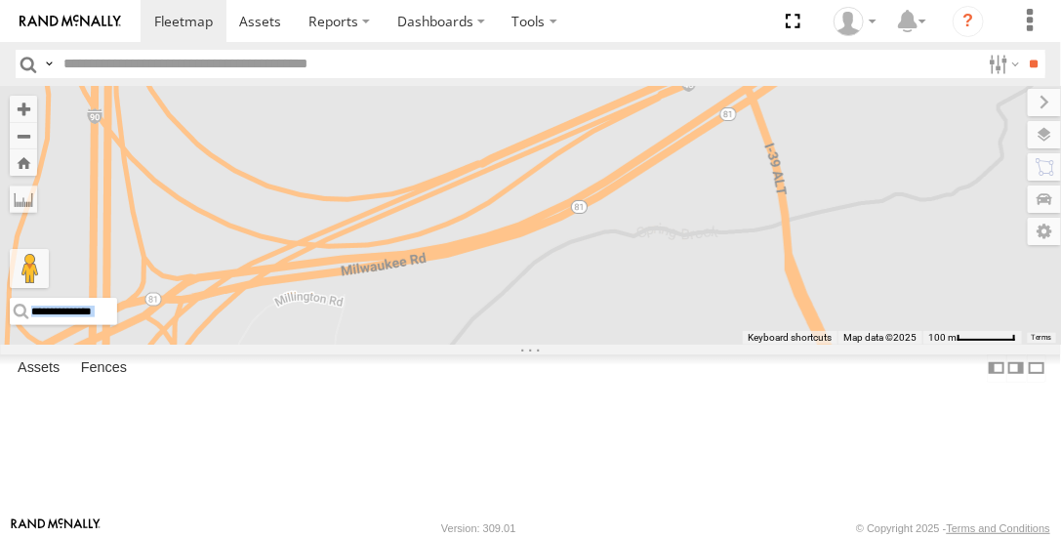
drag, startPoint x: 1024, startPoint y: 255, endPoint x: 723, endPoint y: 400, distance: 334.0
click at [687, 344] on div "To navigate the map with touch gestures double-tap and hold your finger on the …" at bounding box center [530, 215] width 1061 height 258
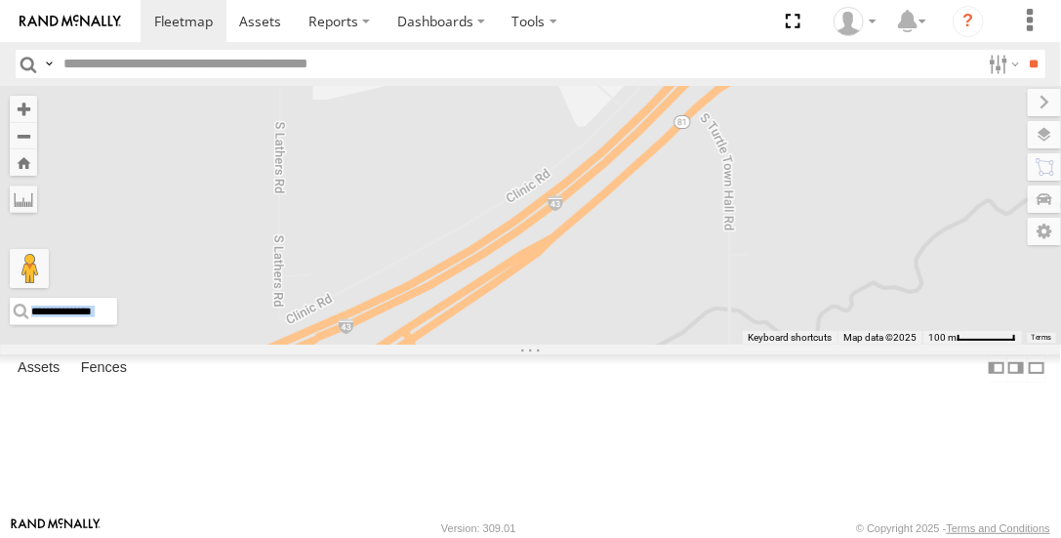
drag, startPoint x: 1011, startPoint y: 251, endPoint x: 712, endPoint y: 441, distance: 355.1
click at [626, 344] on div "185 BOX TRUCK 100 [MEDICAL_DATA] CRANE" at bounding box center [530, 215] width 1061 height 258
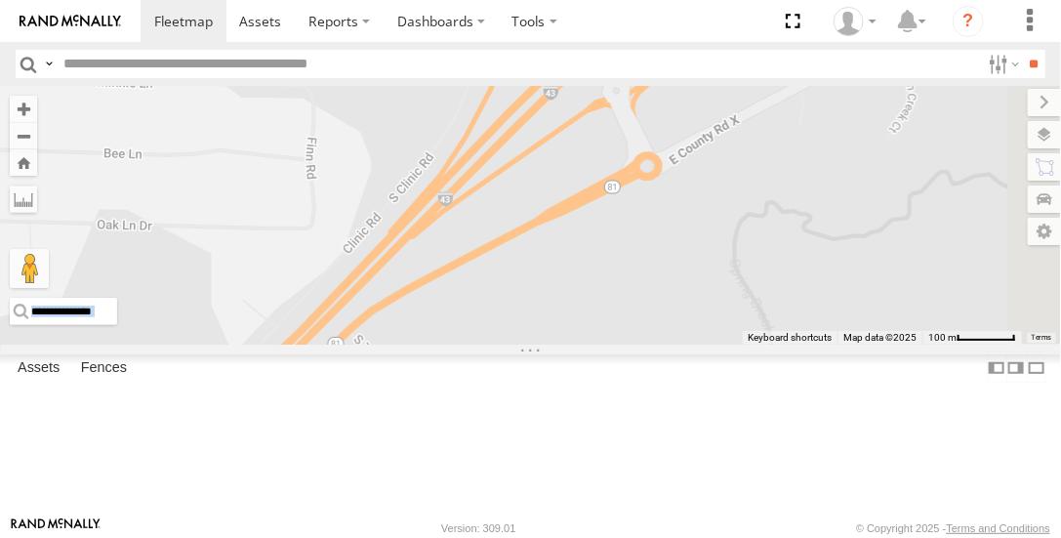
drag, startPoint x: 876, startPoint y: 318, endPoint x: 627, endPoint y: 502, distance: 309.3
click at [626, 344] on div "185 BOX TRUCK 100 [MEDICAL_DATA] CRANE" at bounding box center [530, 215] width 1061 height 258
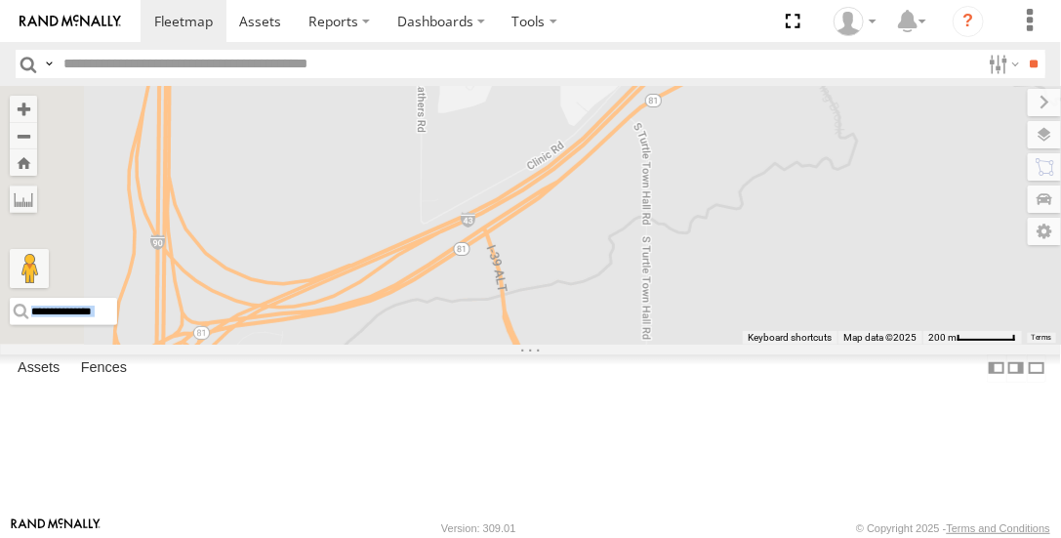
drag, startPoint x: 713, startPoint y: 506, endPoint x: 983, endPoint y: 204, distance: 405.1
click at [983, 204] on div "185 BOX TRUCK 100 [MEDICAL_DATA] CRANE" at bounding box center [530, 215] width 1061 height 258
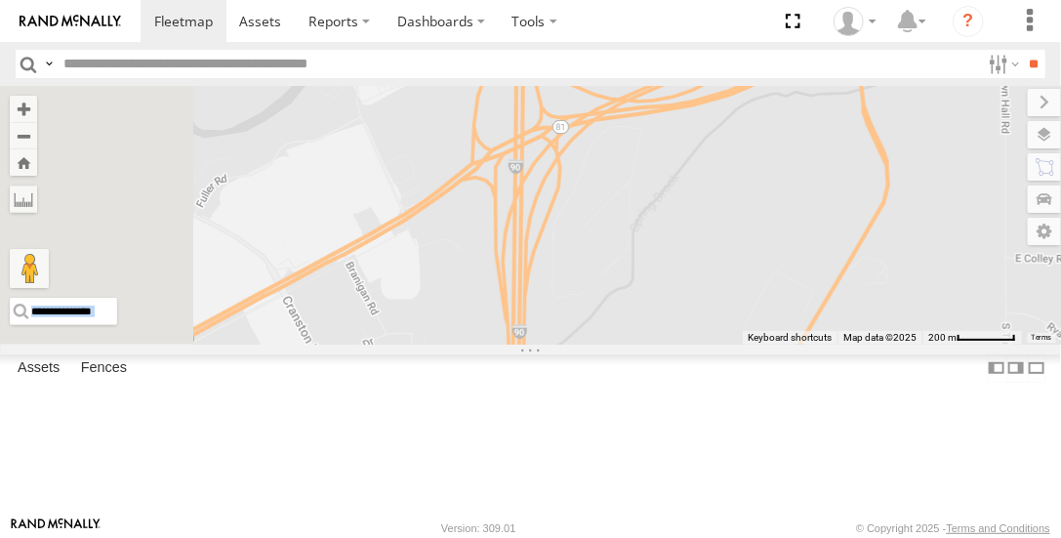
drag, startPoint x: 620, startPoint y: 380, endPoint x: 856, endPoint y: 286, distance: 254.2
click at [901, 265] on div "185 BOX TRUCK 100 [MEDICAL_DATA] CRANE" at bounding box center [530, 215] width 1061 height 258
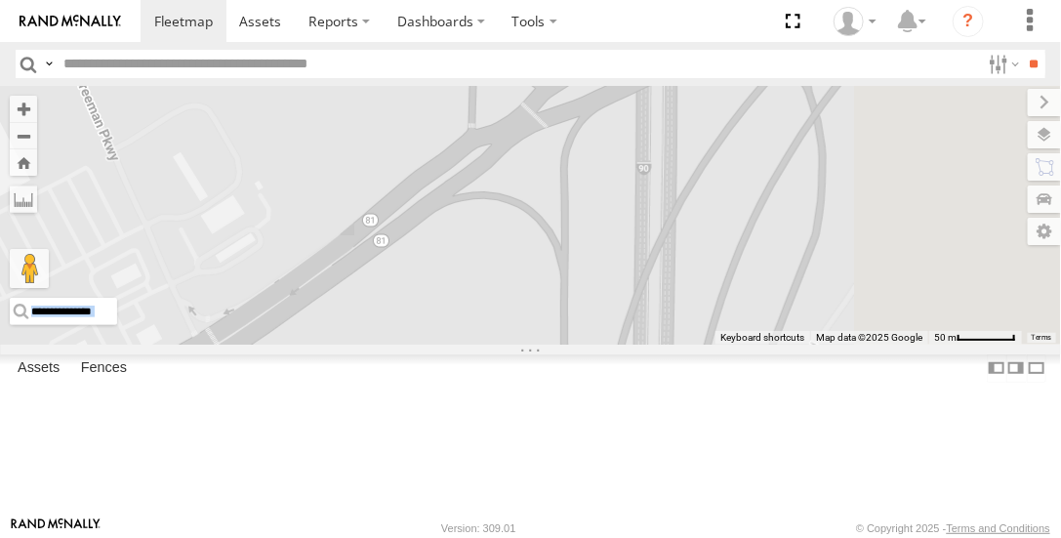
drag, startPoint x: 851, startPoint y: 190, endPoint x: 609, endPoint y: 494, distance: 388.3
click at [604, 344] on div "185 BOX TRUCK 100 [MEDICAL_DATA] CRANE" at bounding box center [530, 215] width 1061 height 258
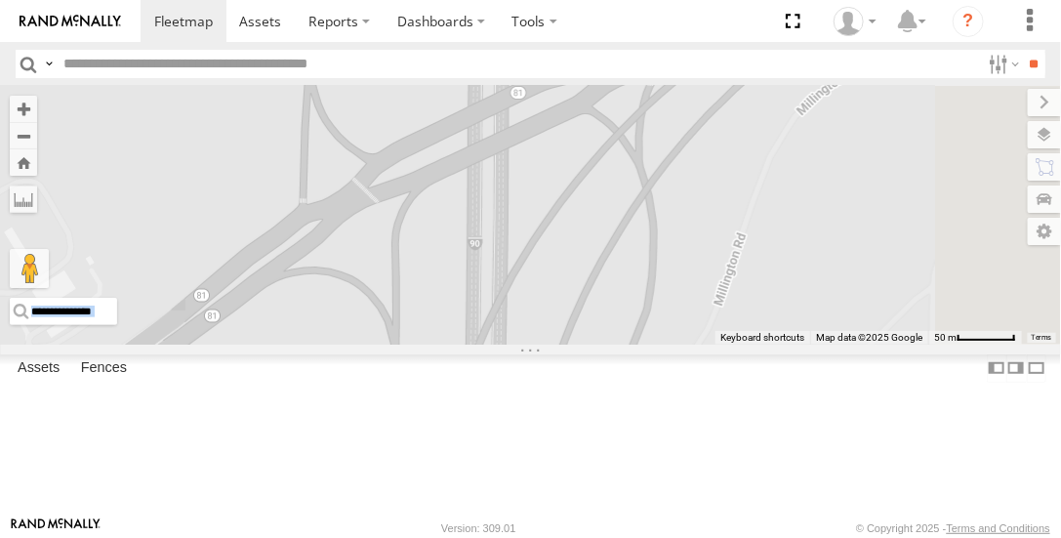
drag, startPoint x: 824, startPoint y: 274, endPoint x: 653, endPoint y: 350, distance: 187.0
click at [653, 344] on div "185 BOX TRUCK 100 [MEDICAL_DATA] CRANE" at bounding box center [530, 215] width 1061 height 258
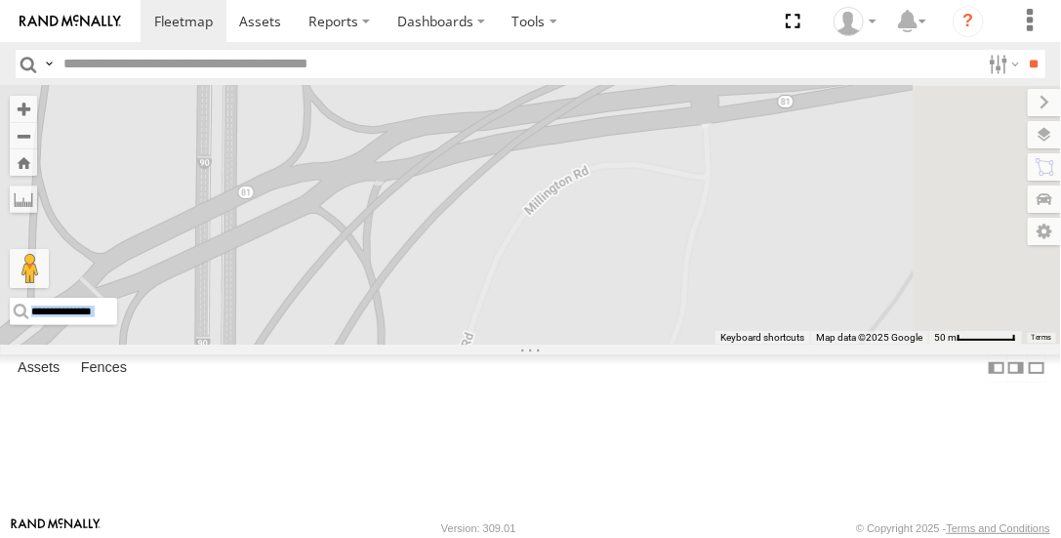
drag, startPoint x: 856, startPoint y: 238, endPoint x: 586, endPoint y: 341, distance: 289.2
click at [586, 341] on div "185 BOX TRUCK 100 [MEDICAL_DATA] CRANE" at bounding box center [530, 215] width 1061 height 258
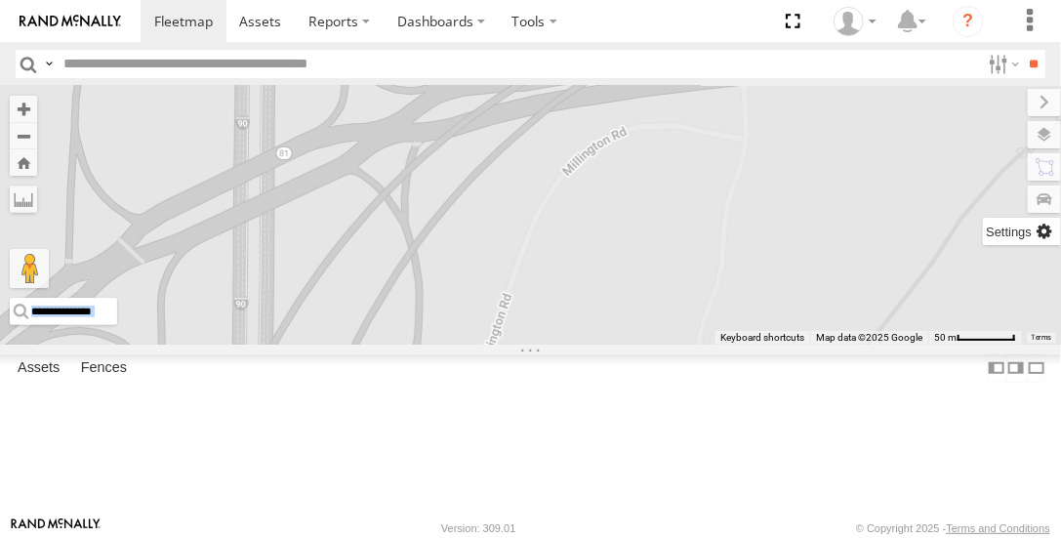
drag, startPoint x: 1018, startPoint y: 252, endPoint x: 1044, endPoint y: 227, distance: 35.2
click at [1059, 209] on div "To navigate the map with touch gestures double-tap and hold your finger on the …" at bounding box center [530, 215] width 1061 height 258
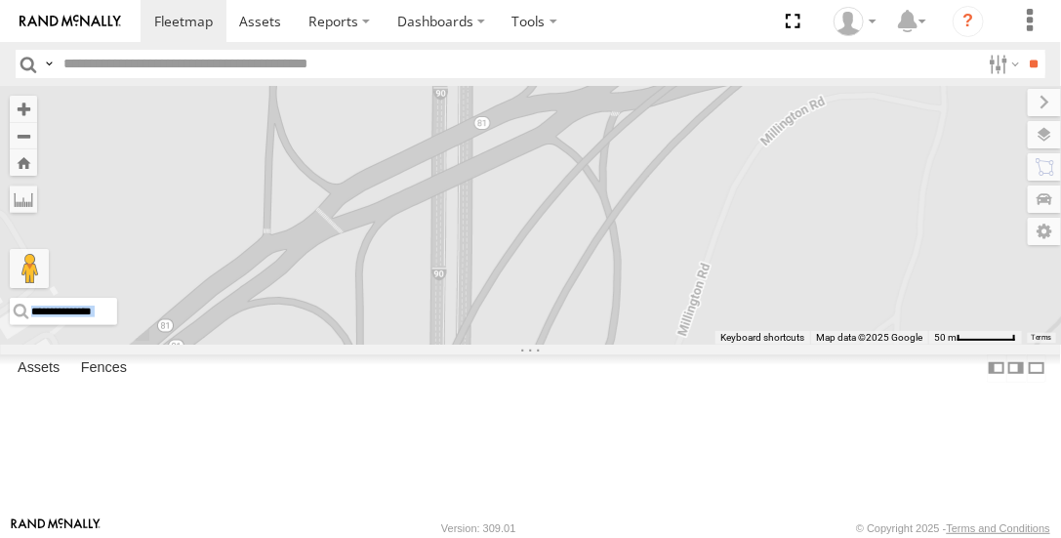
drag, startPoint x: 716, startPoint y: 283, endPoint x: 888, endPoint y: 284, distance: 172.8
click at [919, 245] on div "185 BOX TRUCK 100 [MEDICAL_DATA] CRANE" at bounding box center [530, 215] width 1061 height 258
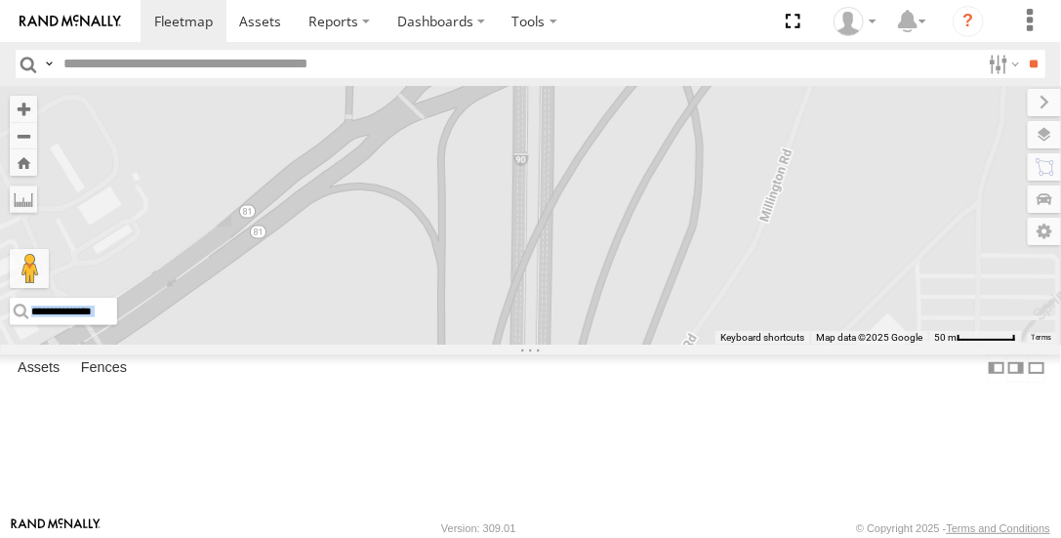
drag, startPoint x: 611, startPoint y: 358, endPoint x: 688, endPoint y: 243, distance: 138.6
click at [688, 243] on div "185 BOX TRUCK 100 [MEDICAL_DATA] CRANE" at bounding box center [530, 215] width 1061 height 258
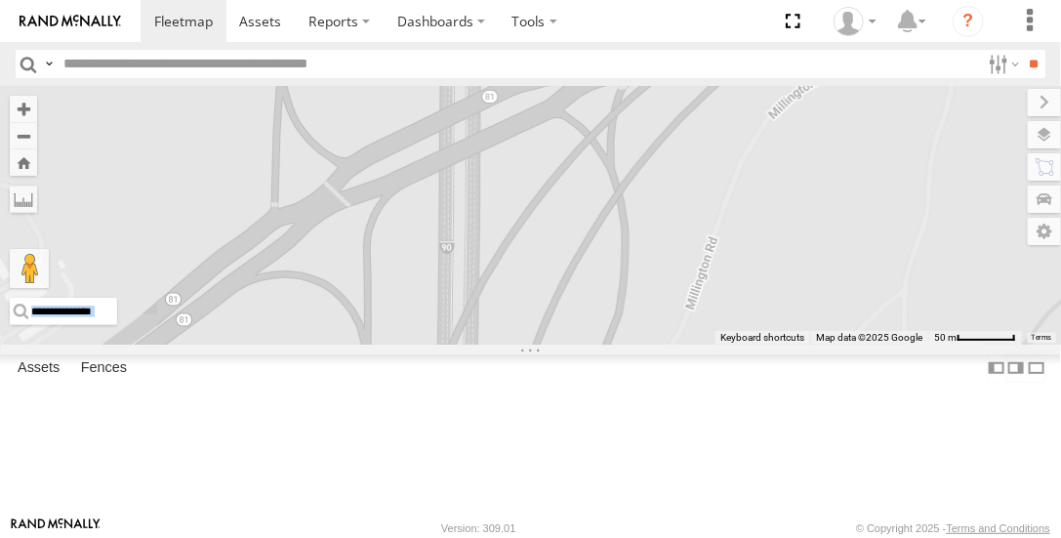
drag, startPoint x: 869, startPoint y: 408, endPoint x: 750, endPoint y: 434, distance: 122.0
click at [786, 344] on div "185 BOX TRUCK 100 [MEDICAL_DATA] CRANE" at bounding box center [530, 215] width 1061 height 258
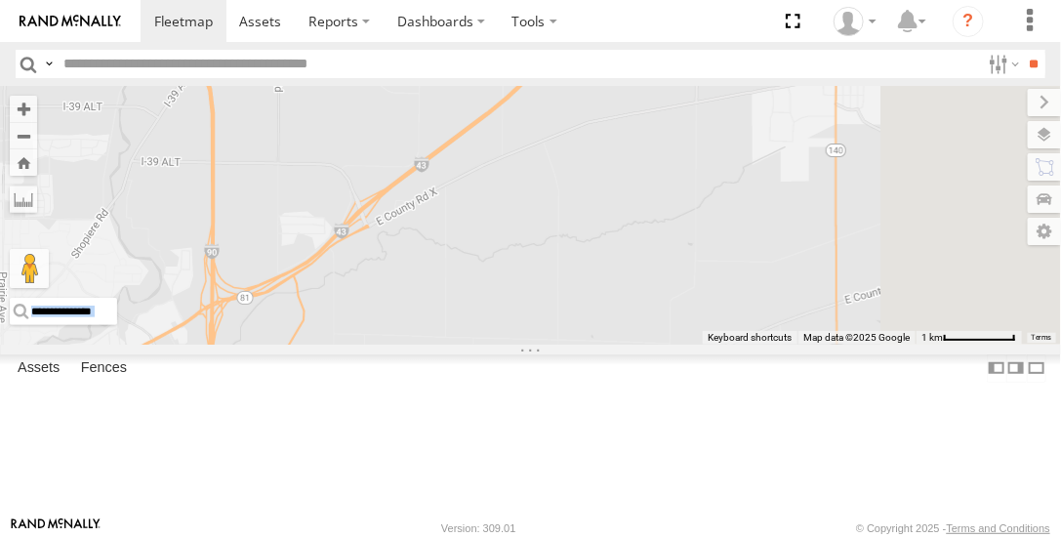
drag, startPoint x: 923, startPoint y: 284, endPoint x: 537, endPoint y: 383, distance: 398.0
click at [537, 344] on div "2" at bounding box center [530, 215] width 1061 height 258
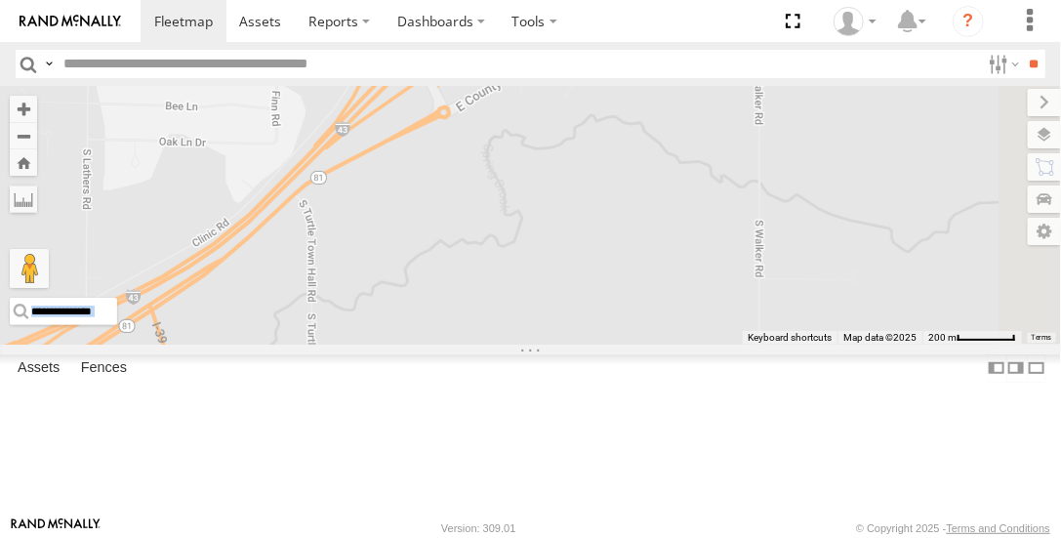
drag, startPoint x: 559, startPoint y: 329, endPoint x: 696, endPoint y: 247, distance: 159.4
click at [698, 235] on div at bounding box center [530, 215] width 1061 height 258
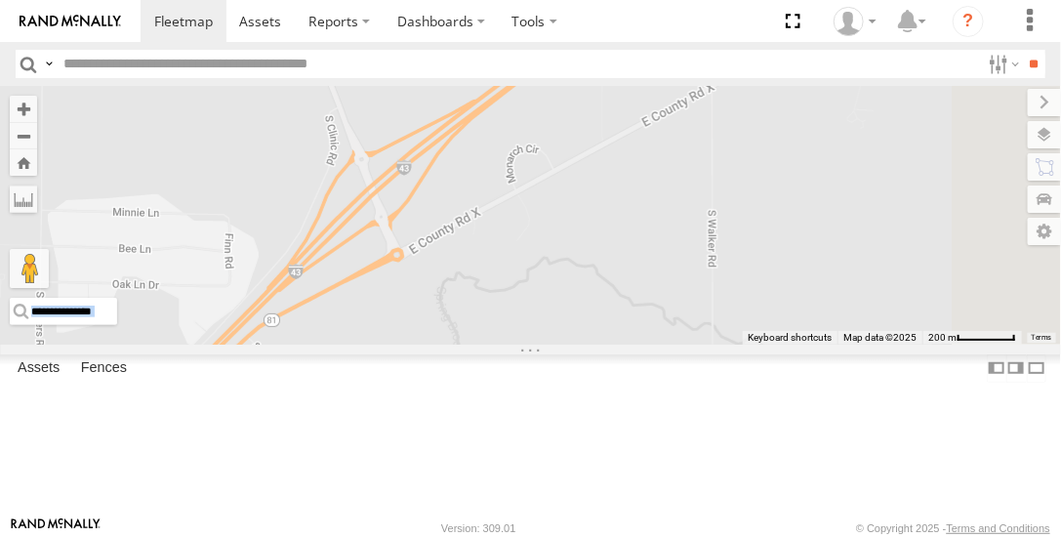
drag, startPoint x: 716, startPoint y: 278, endPoint x: 654, endPoint y: 415, distance: 149.9
click at [654, 344] on div at bounding box center [530, 215] width 1061 height 258
